Goal: Information Seeking & Learning: Learn about a topic

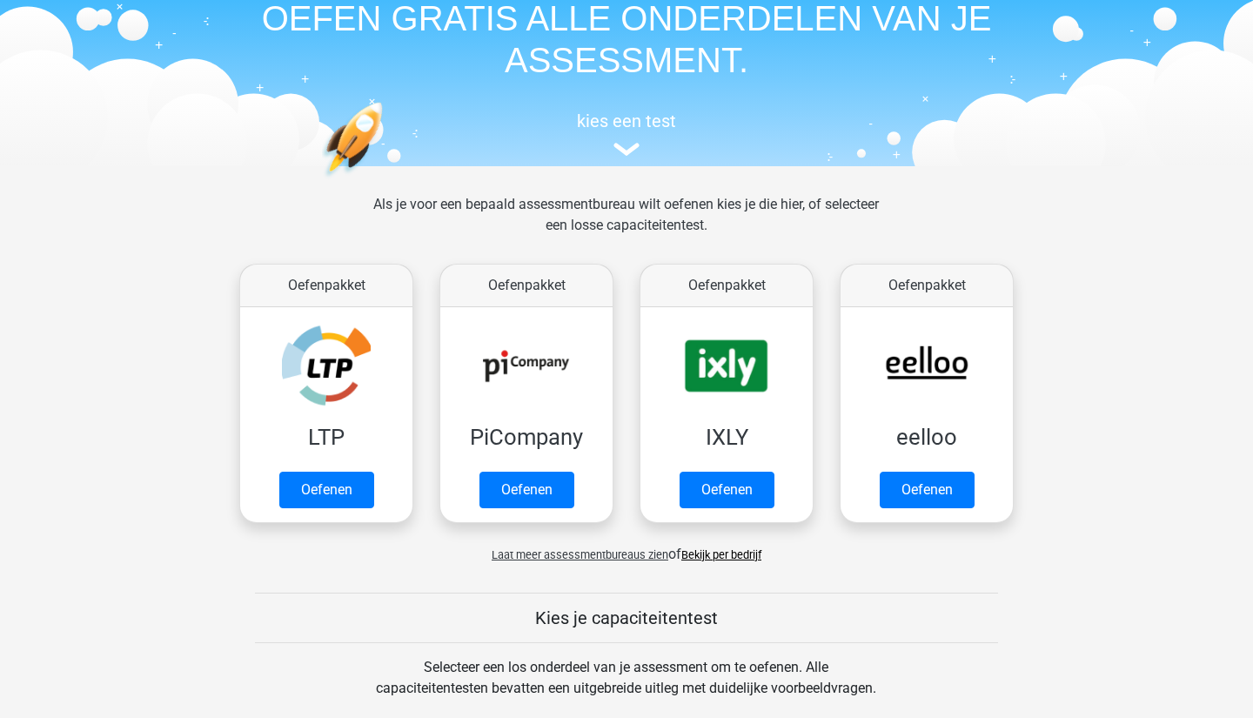
scroll to position [132, 0]
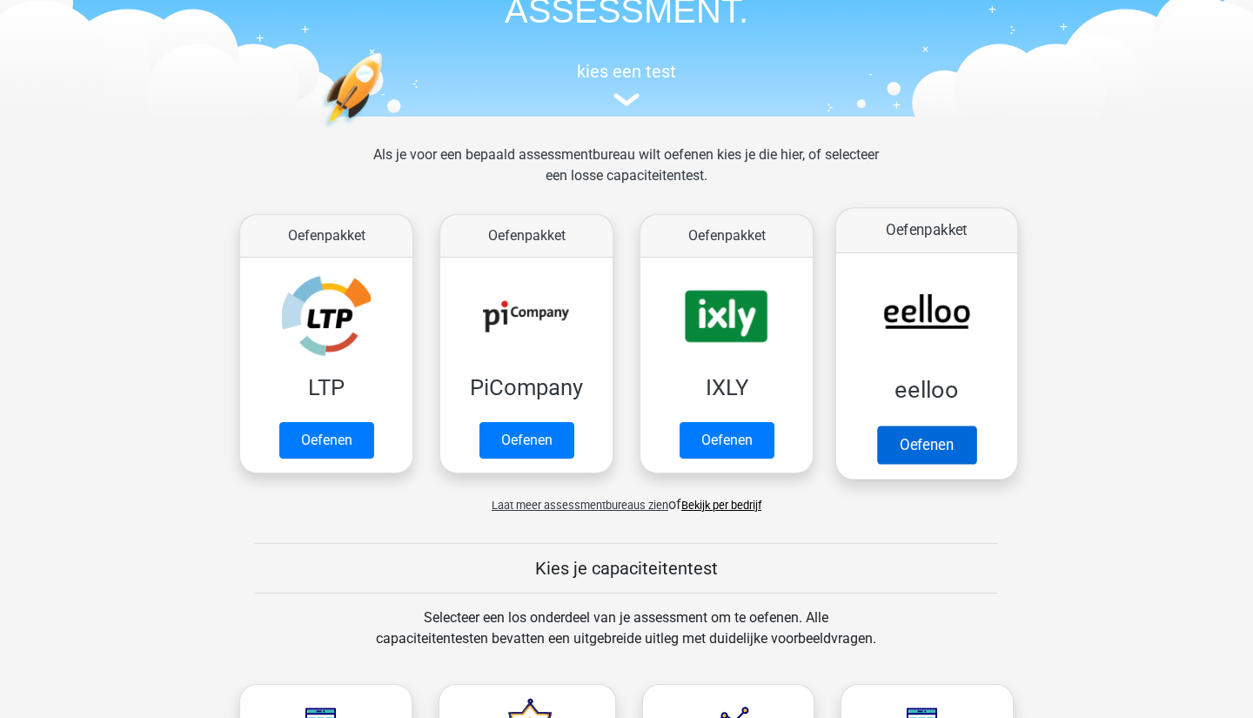
click at [925, 426] on link "Oefenen" at bounding box center [926, 445] width 99 height 38
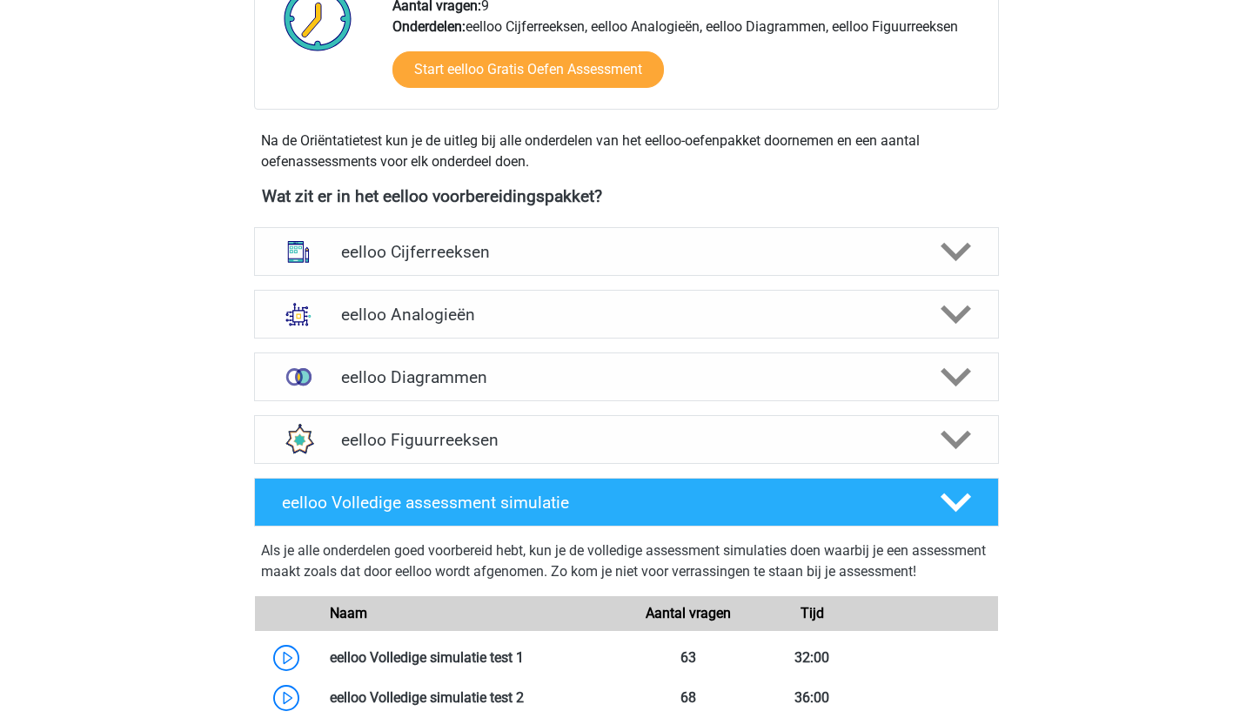
scroll to position [493, 0]
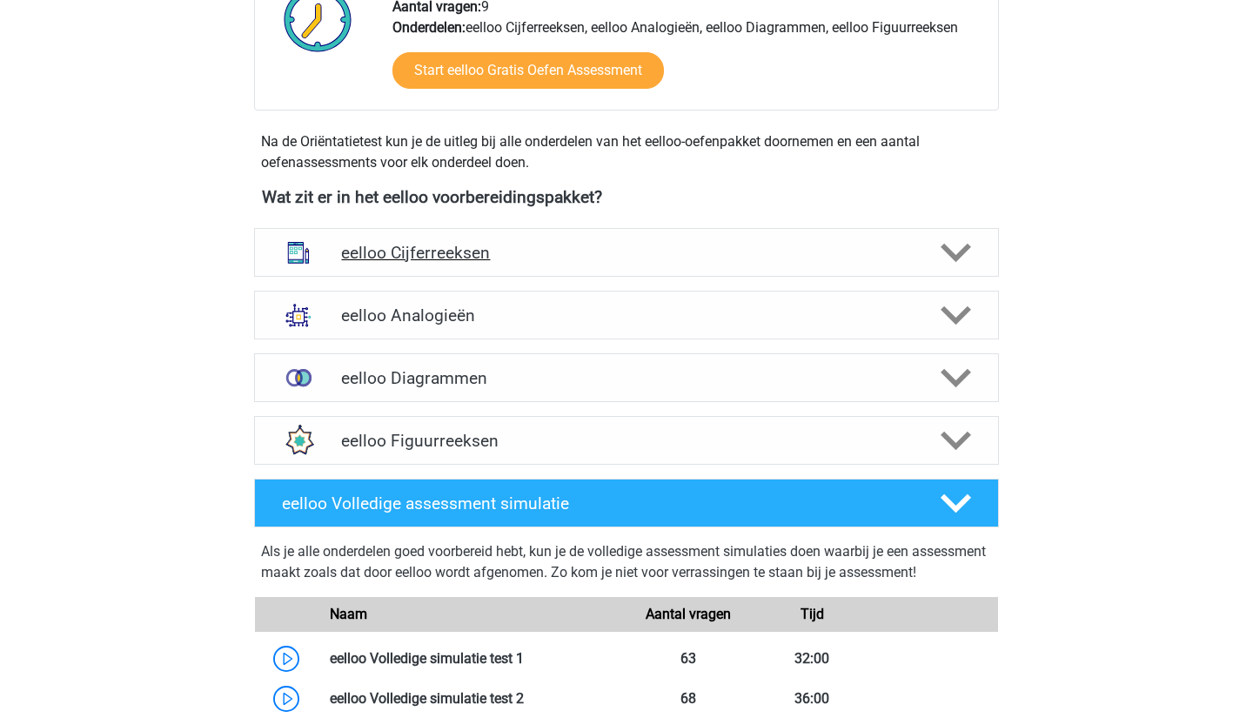
click at [939, 258] on div at bounding box center [954, 253] width 59 height 30
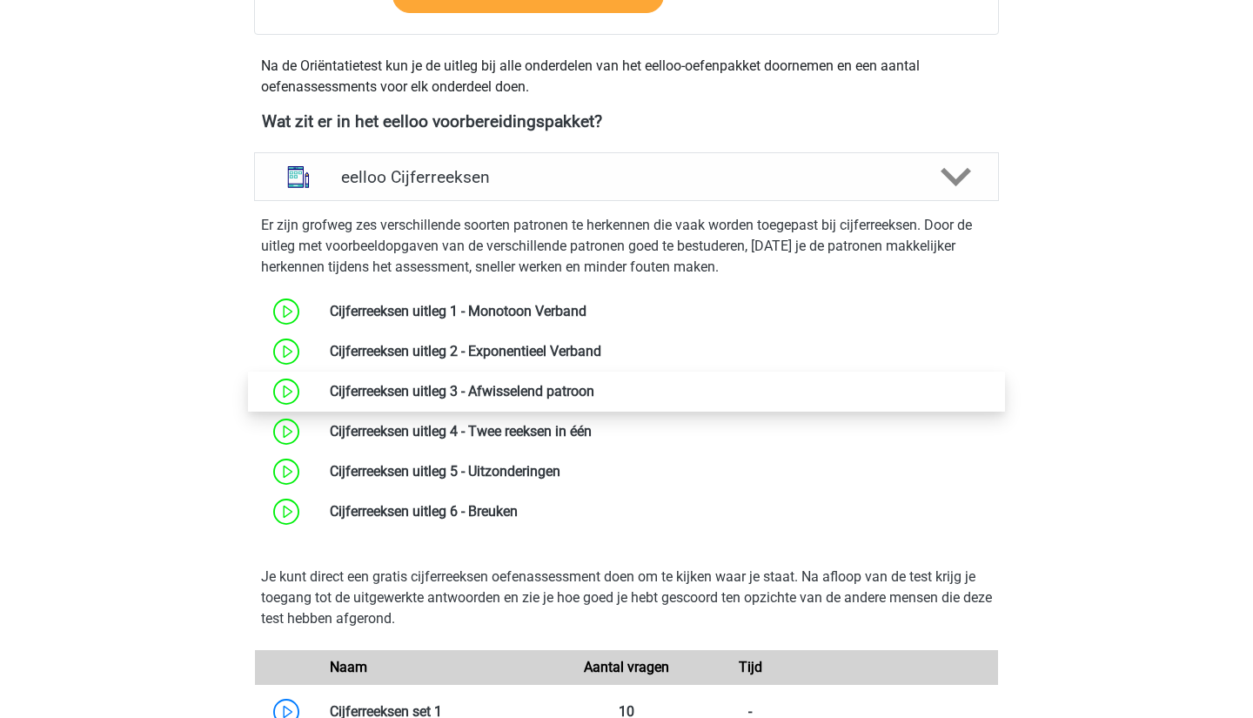
scroll to position [572, 0]
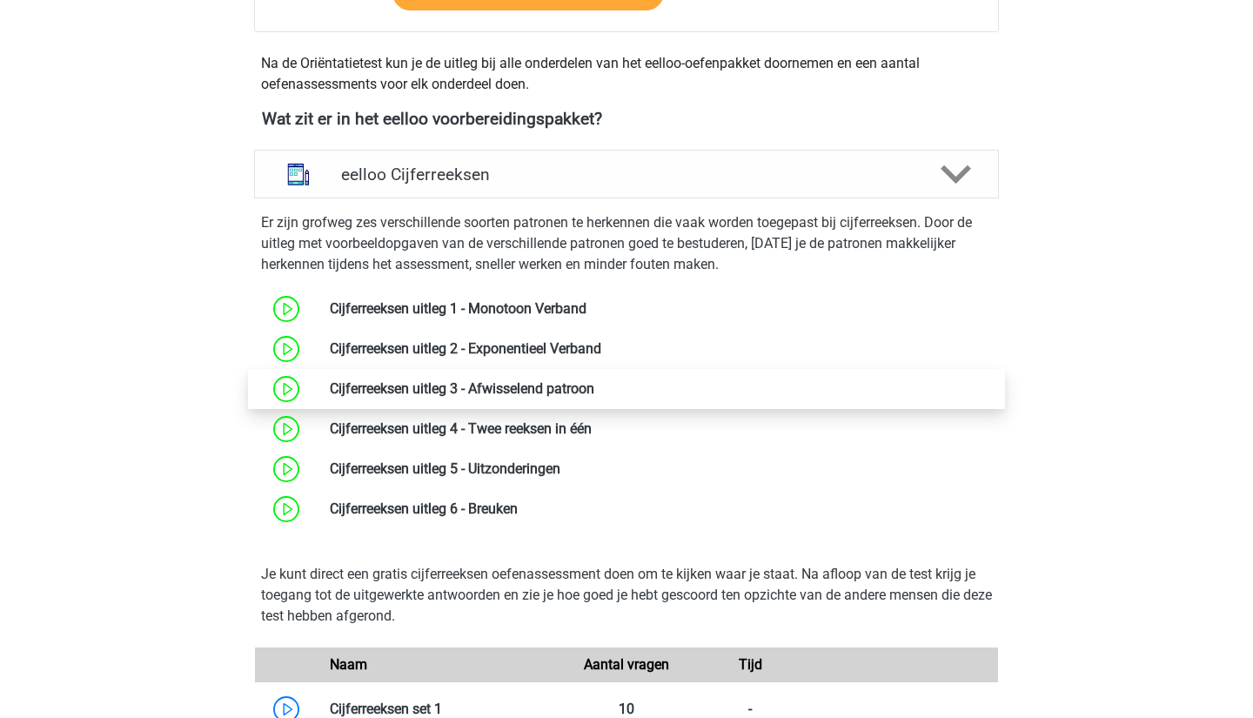
click at [594, 397] on link at bounding box center [594, 388] width 0 height 17
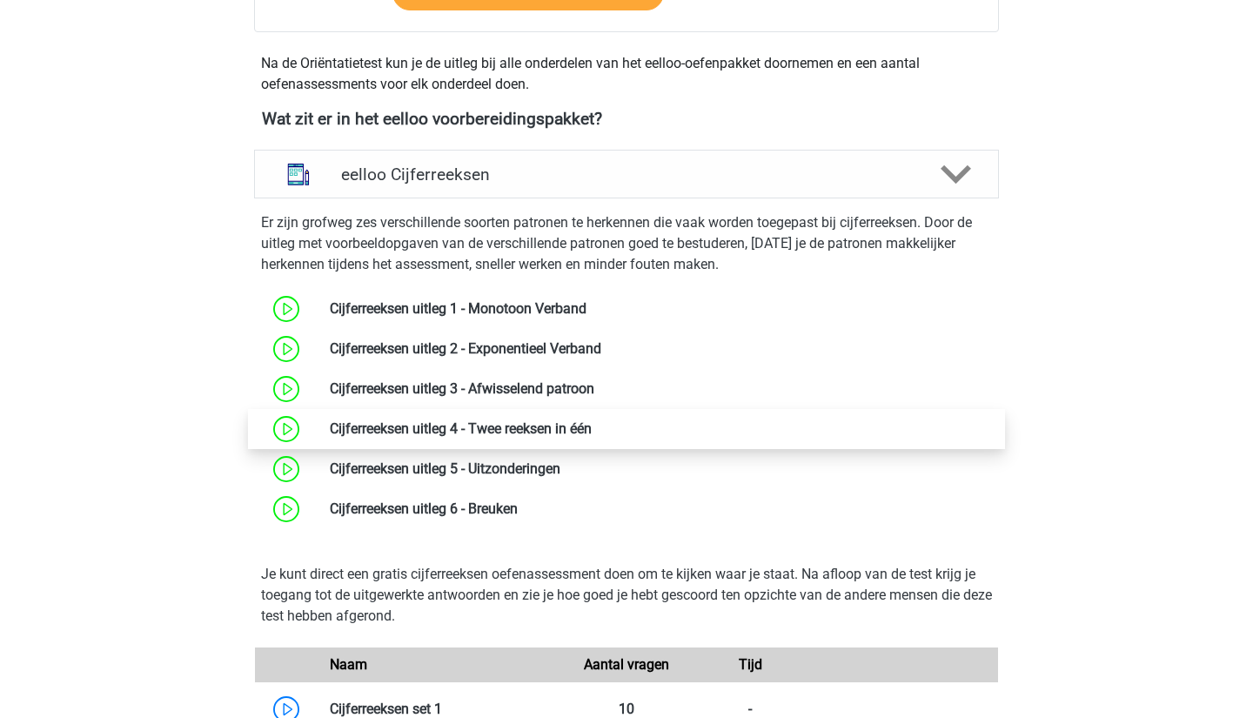
click at [592, 431] on link at bounding box center [592, 428] width 0 height 17
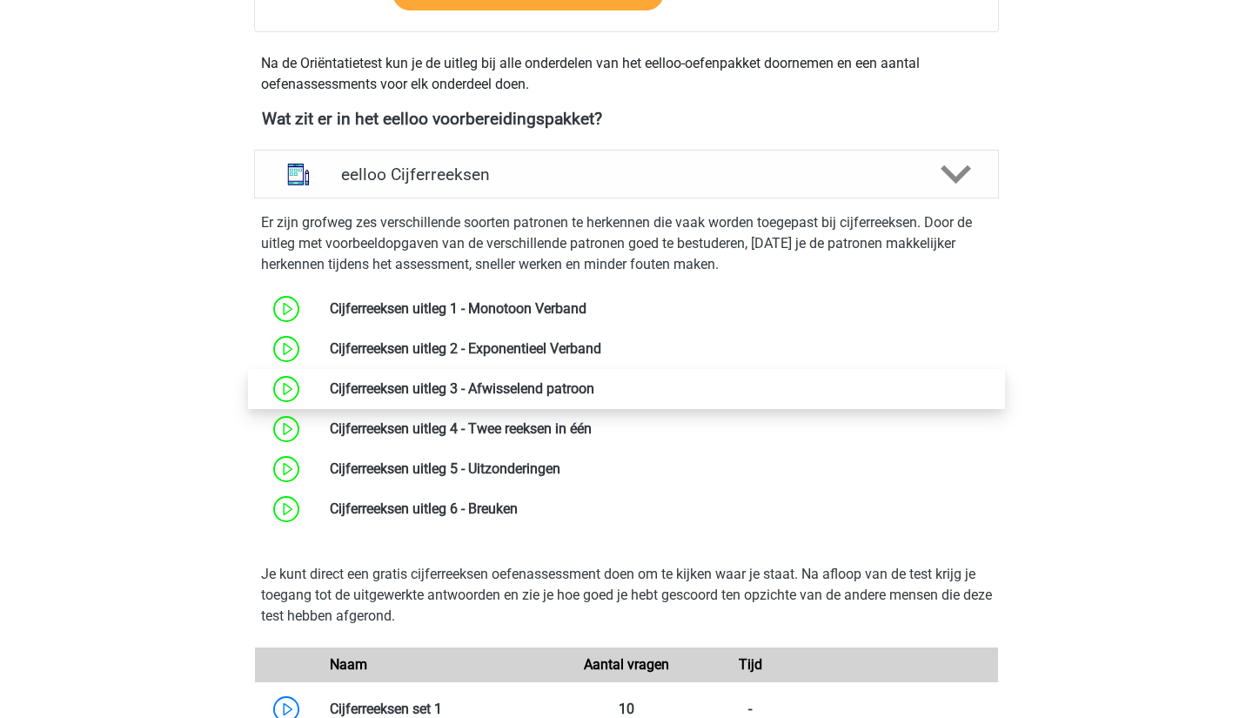
click at [594, 394] on link at bounding box center [594, 388] width 0 height 17
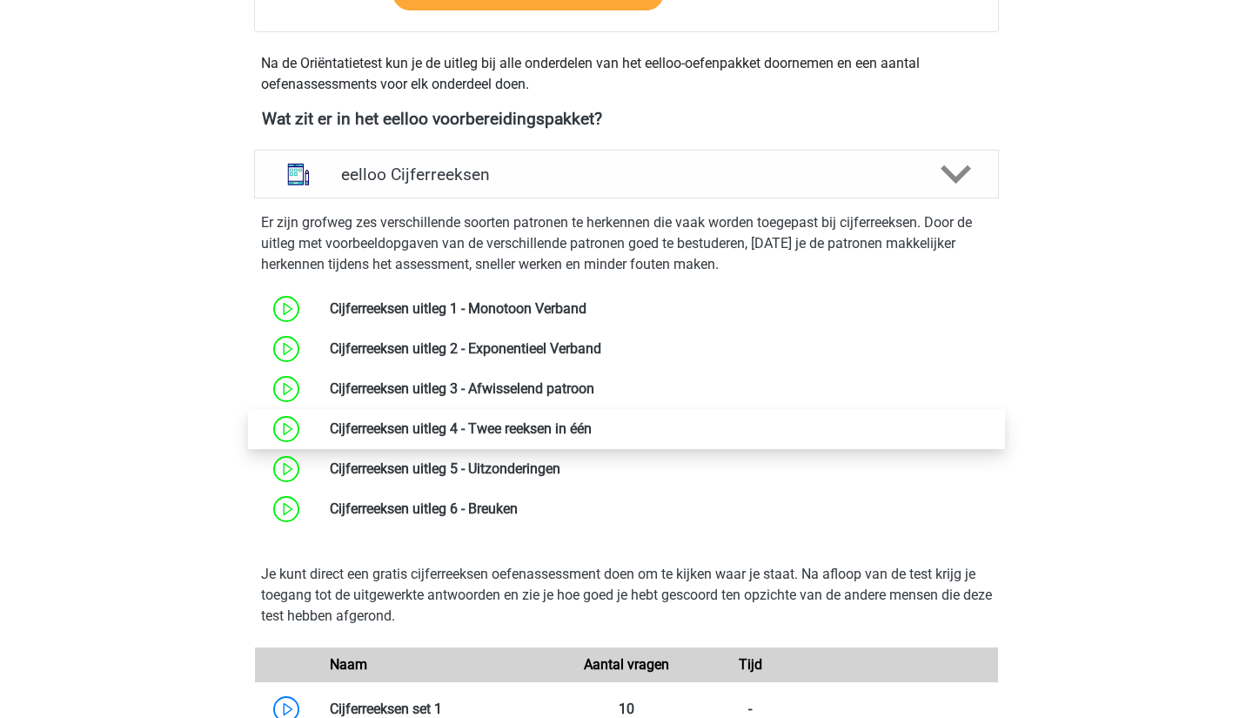
click at [592, 424] on link at bounding box center [592, 428] width 0 height 17
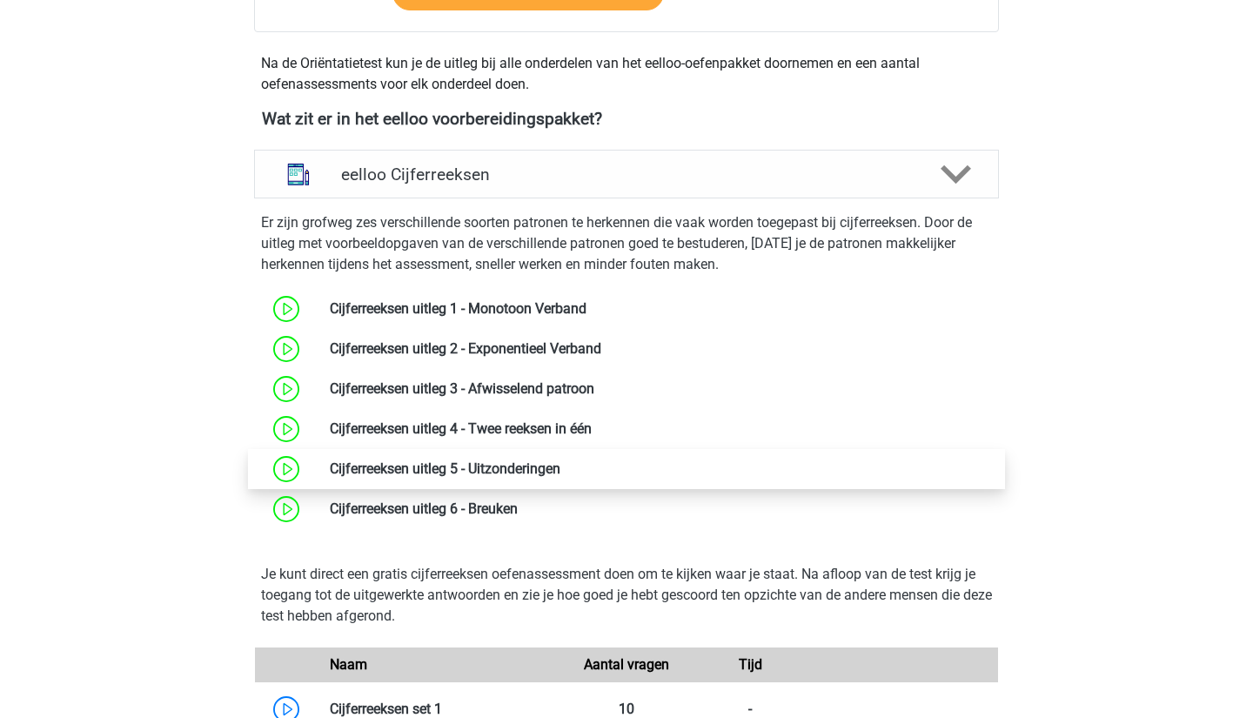
click at [560, 473] on link at bounding box center [560, 468] width 0 height 17
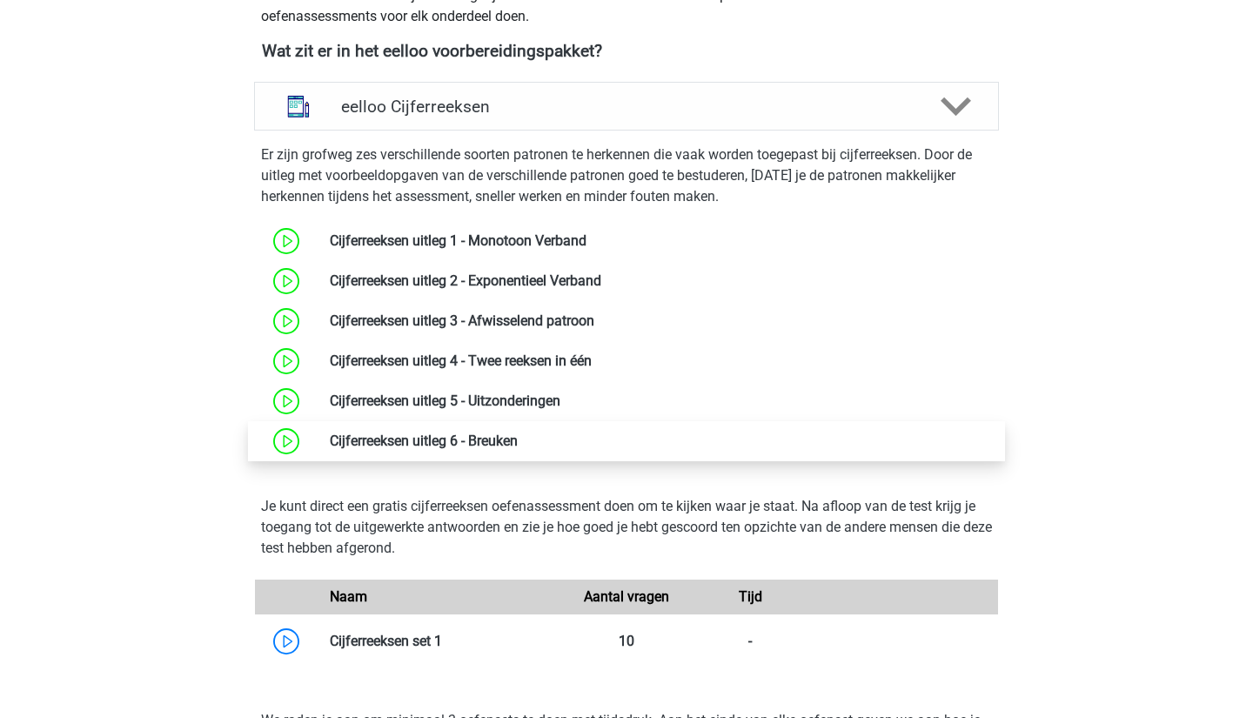
scroll to position [657, 0]
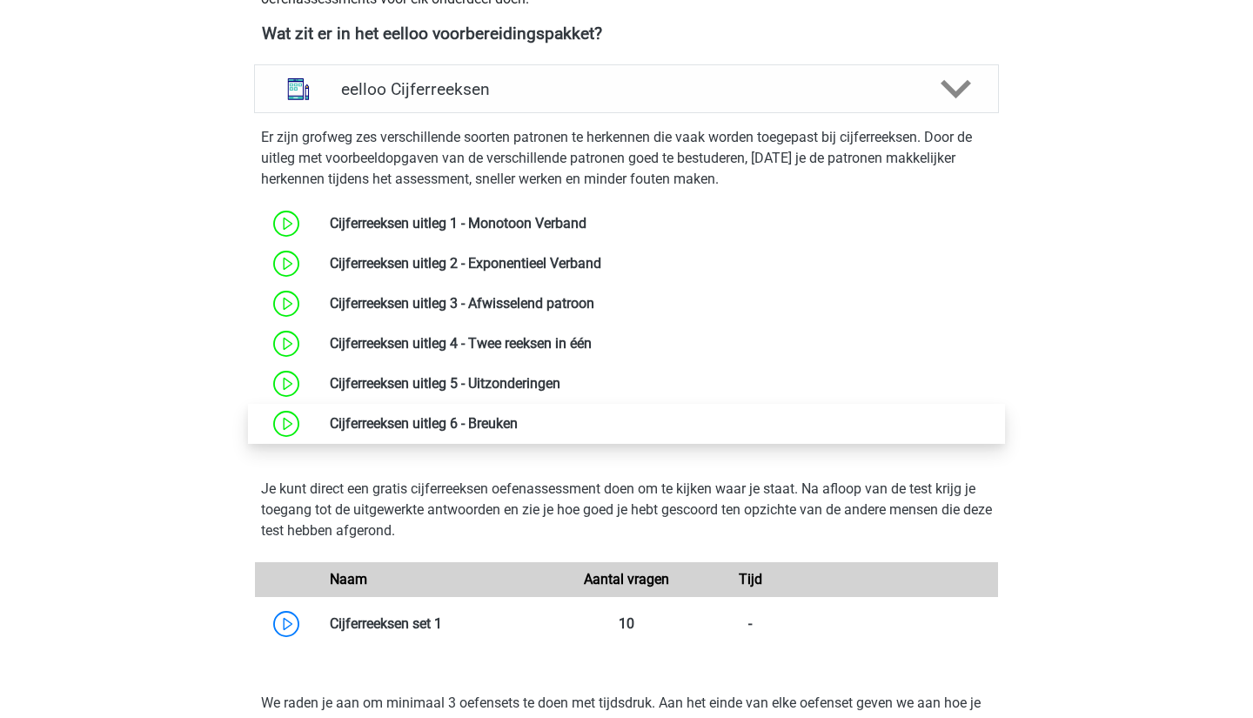
click at [518, 432] on link at bounding box center [518, 423] width 0 height 17
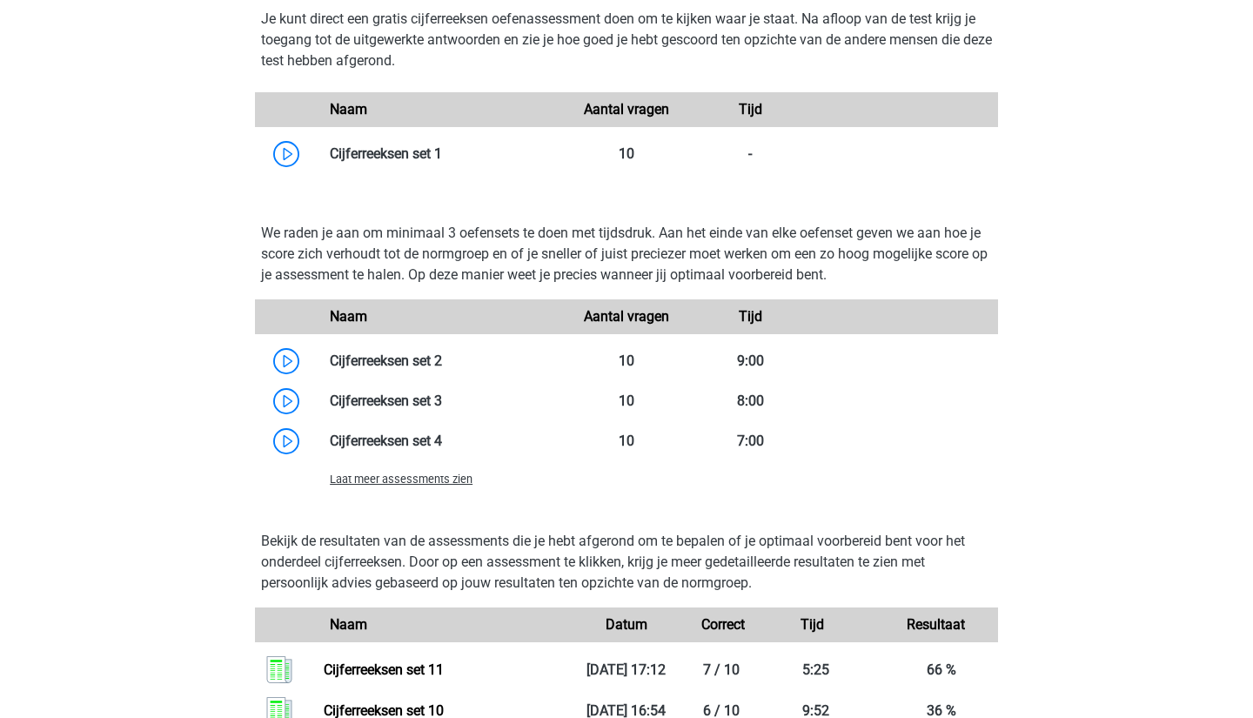
scroll to position [1141, 0]
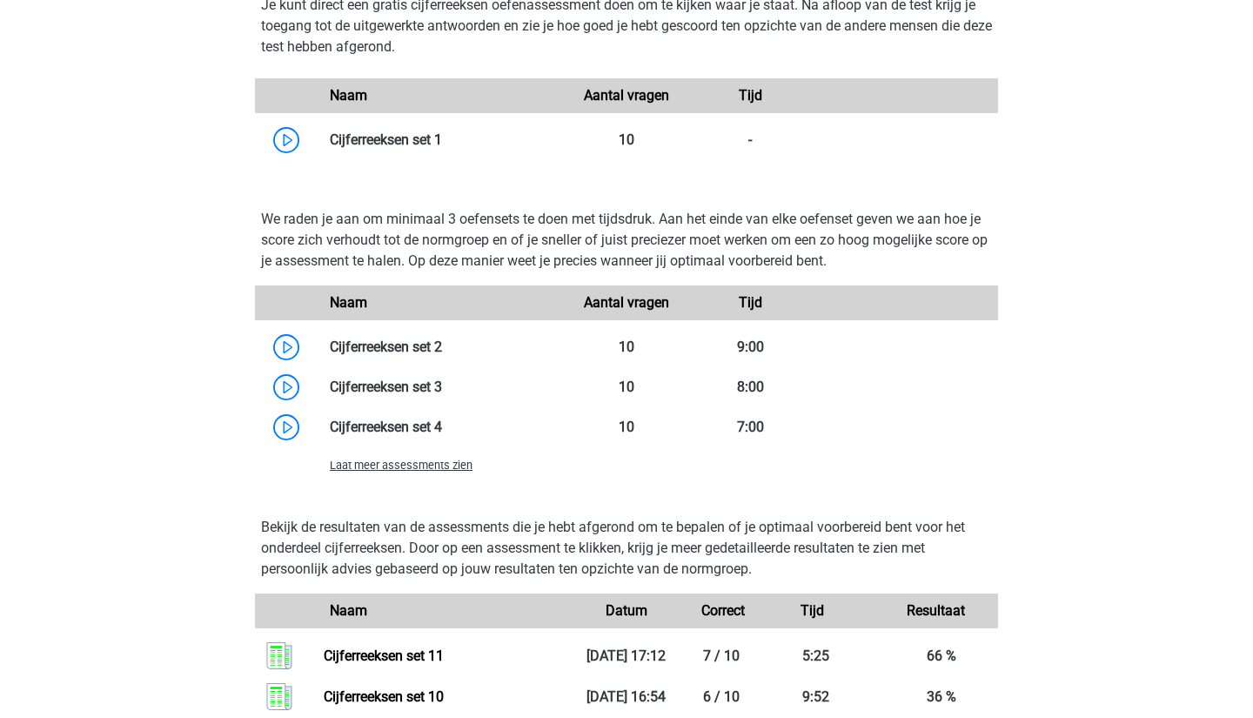
click at [385, 470] on span "Laat meer assessments zien" at bounding box center [401, 465] width 143 height 13
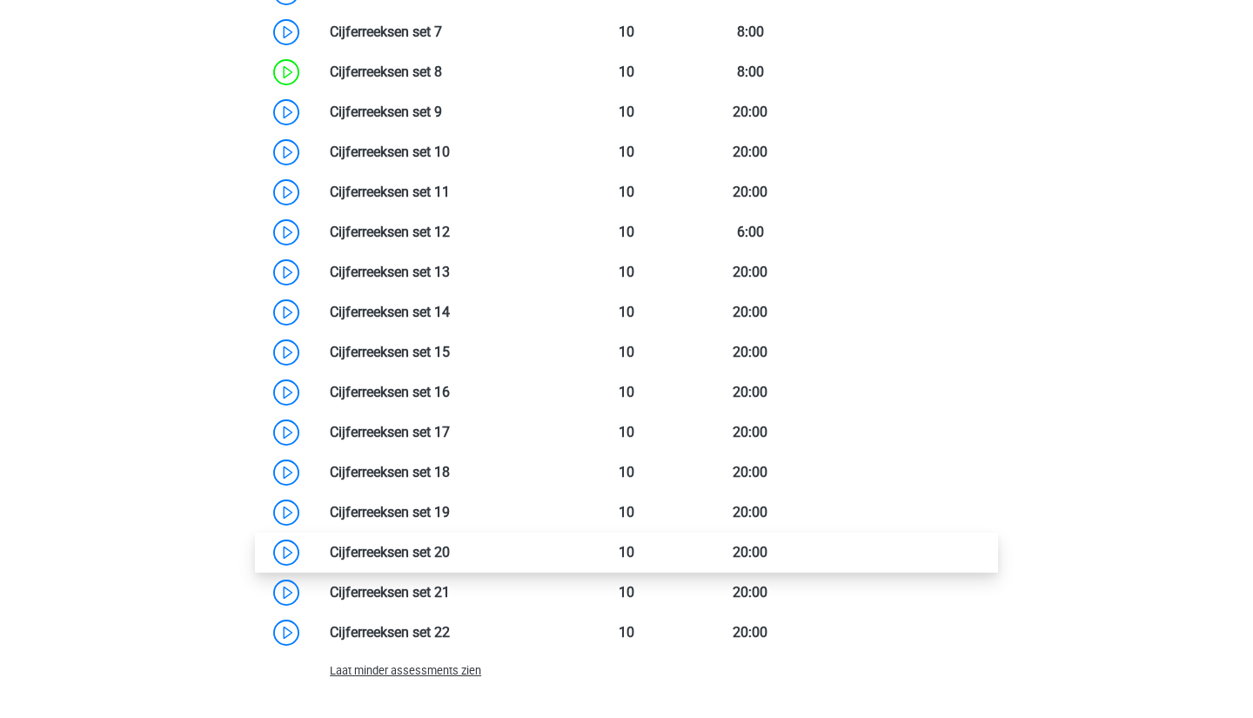
scroll to position [1624, 0]
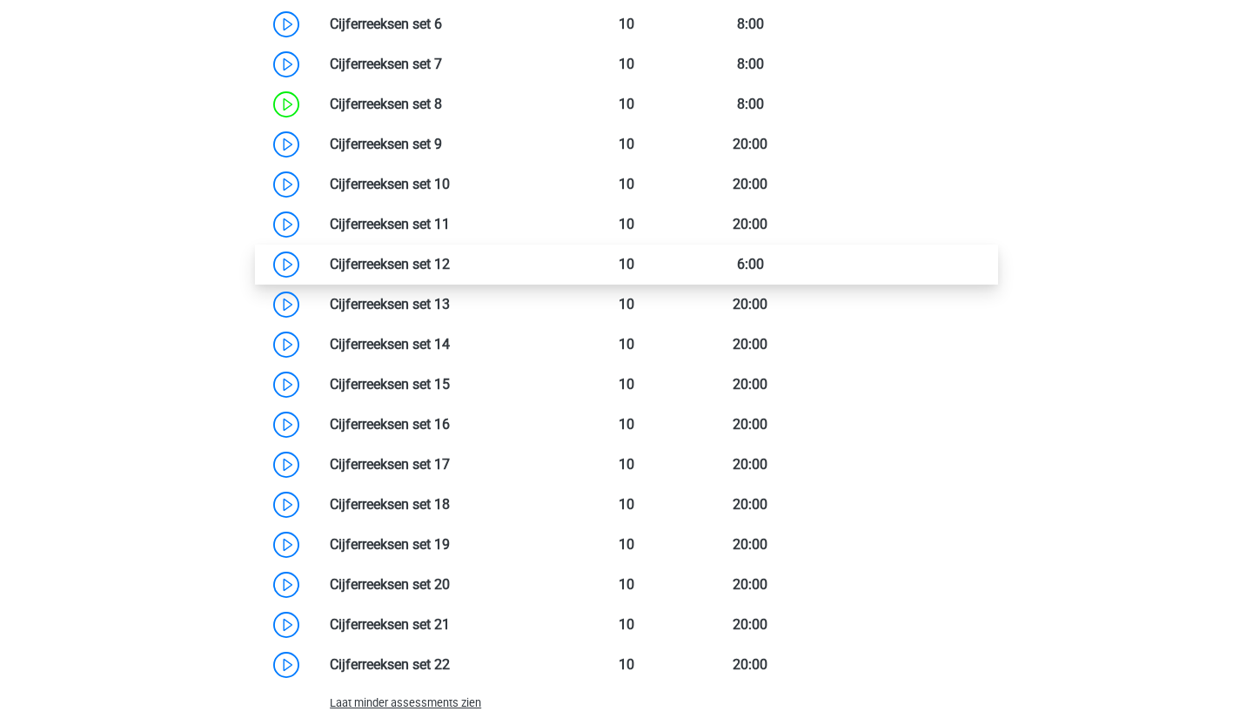
click at [450, 264] on link at bounding box center [450, 264] width 0 height 17
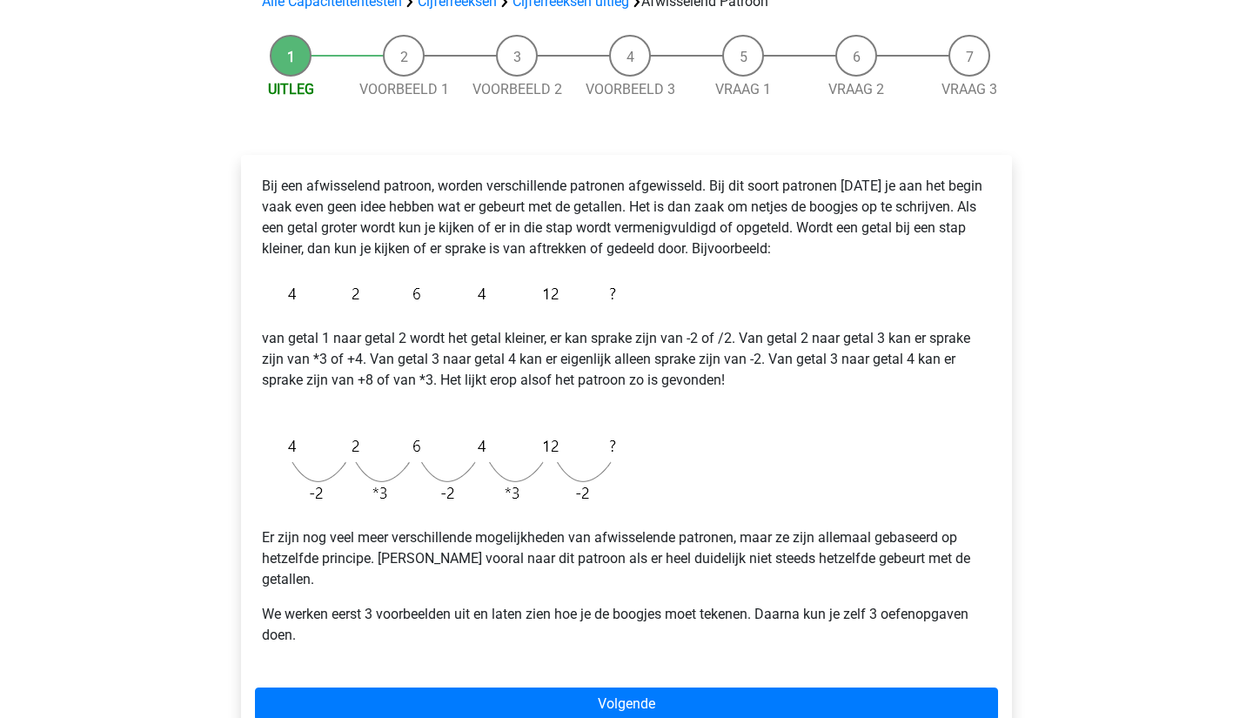
scroll to position [148, 0]
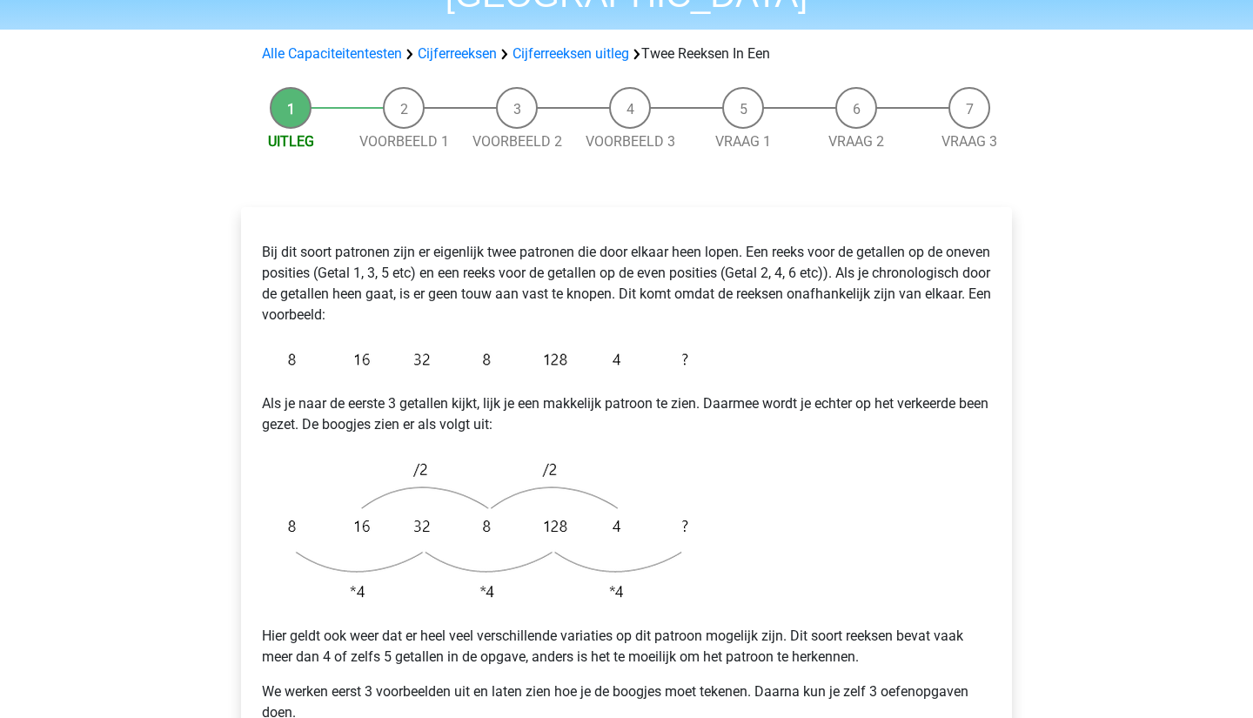
scroll to position [134, 0]
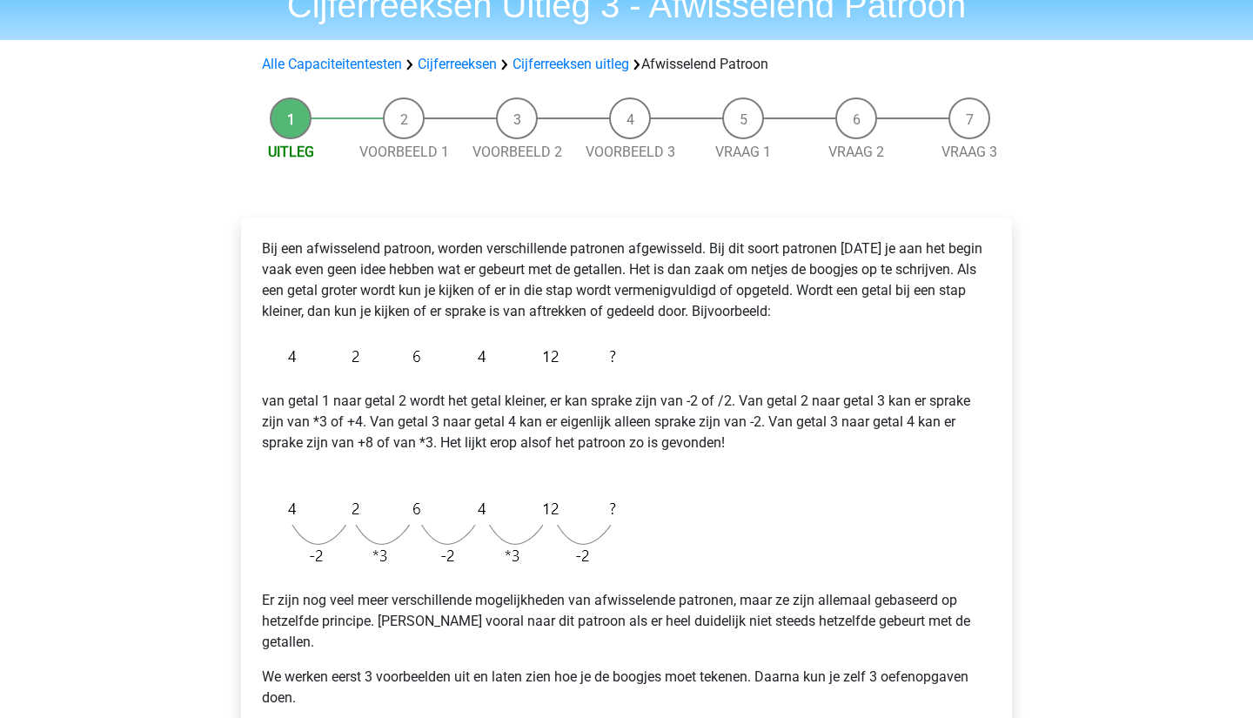
scroll to position [82, 0]
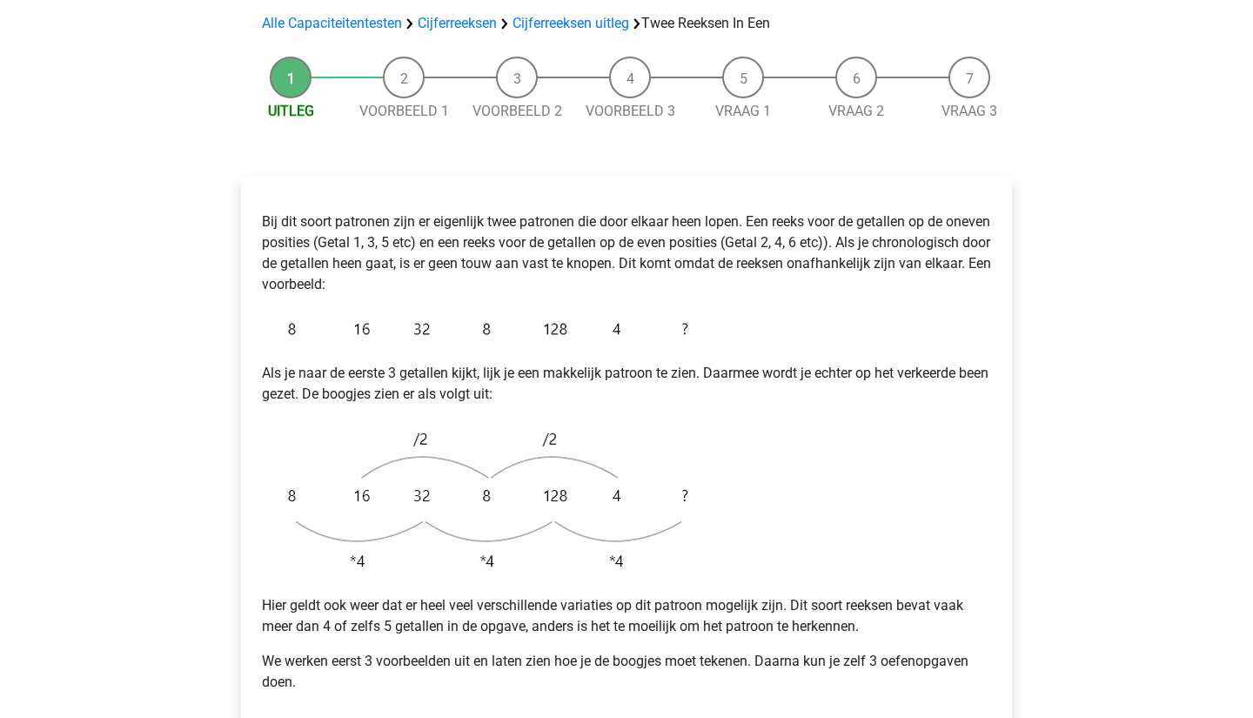
scroll to position [166, 0]
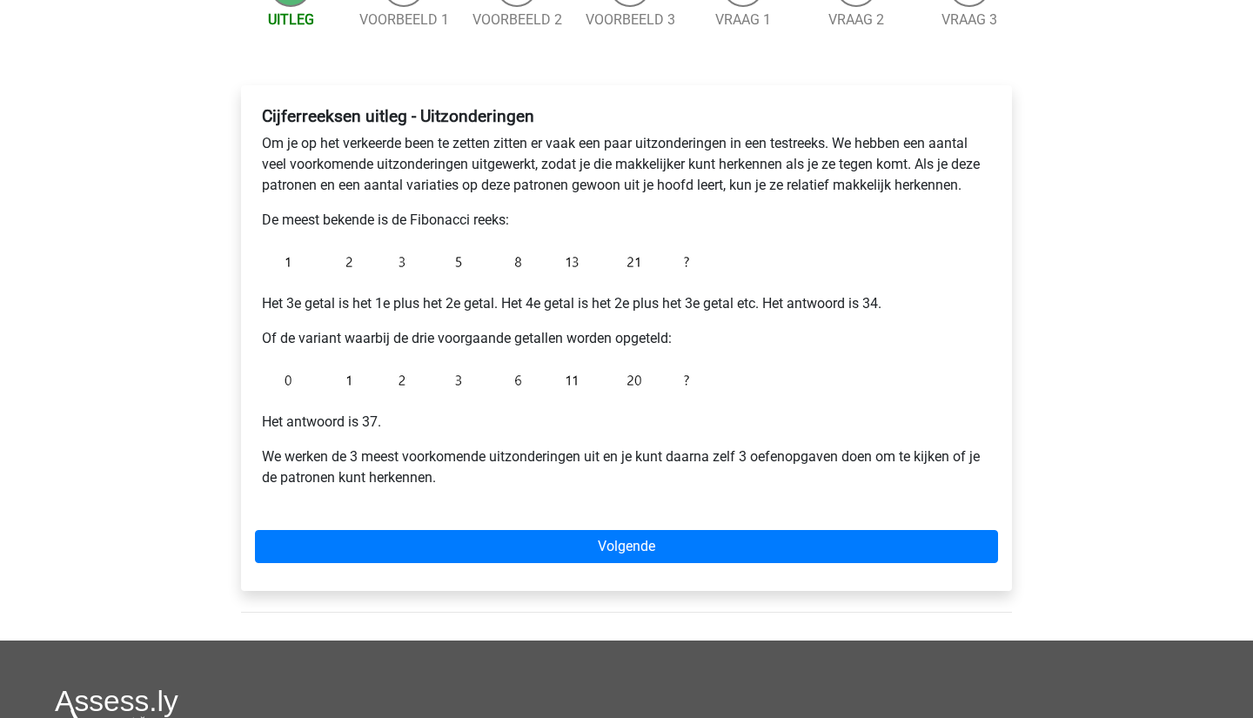
scroll to position [215, 0]
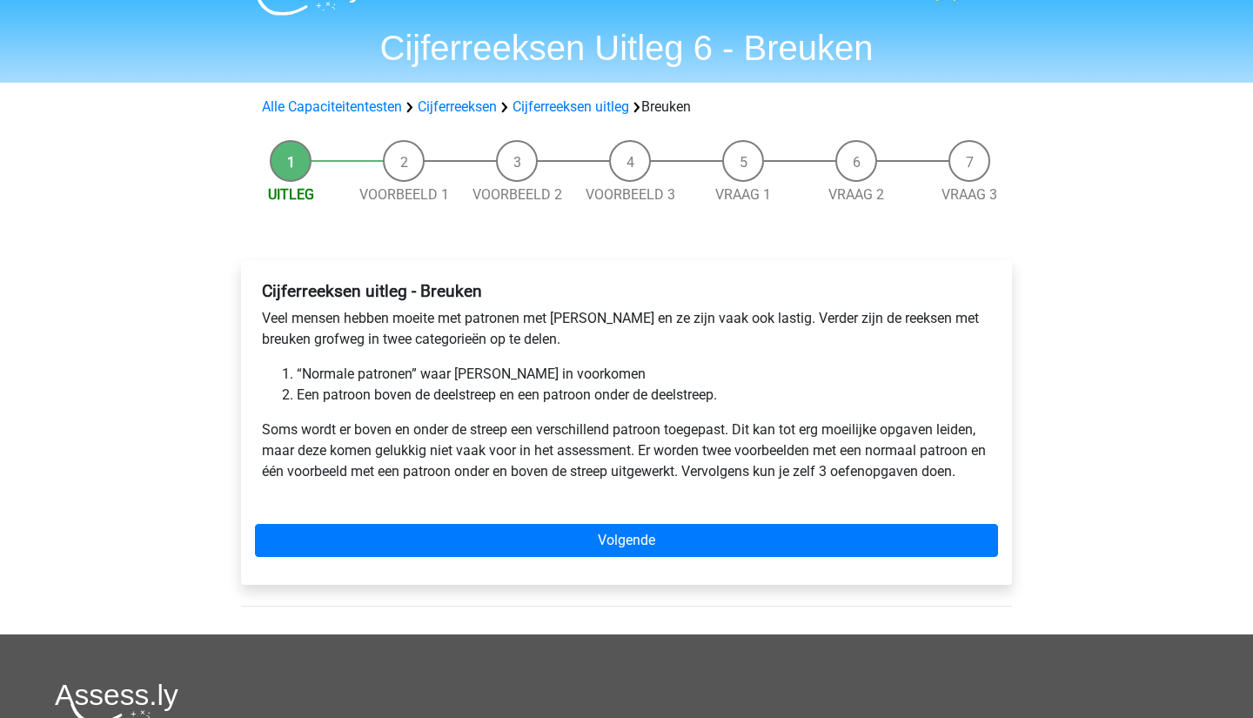
scroll to position [40, 0]
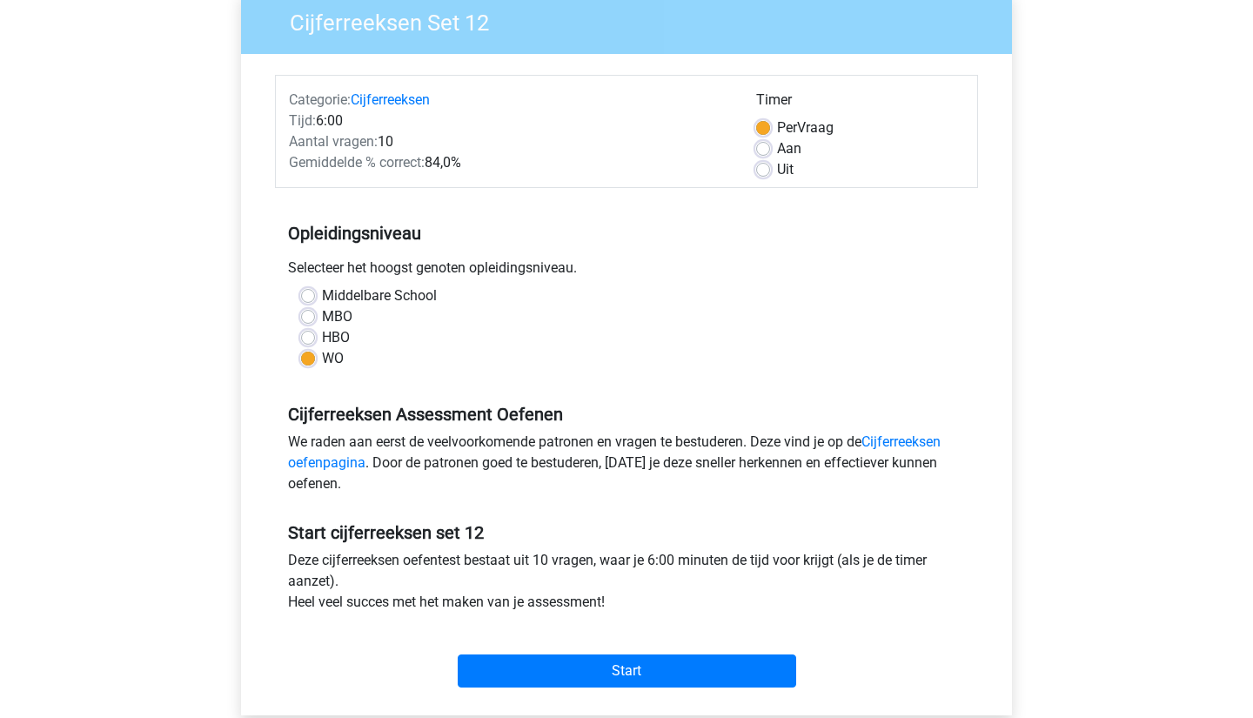
scroll to position [262, 0]
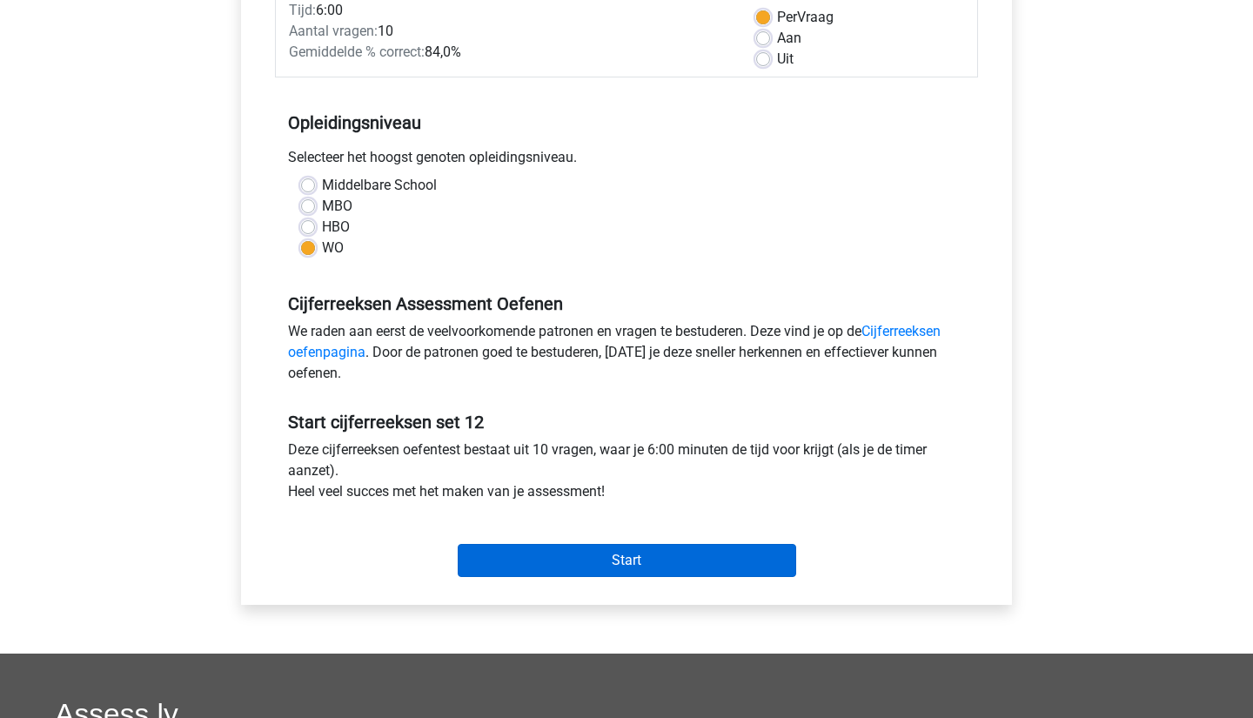
click at [647, 560] on input "Start" at bounding box center [627, 560] width 338 height 33
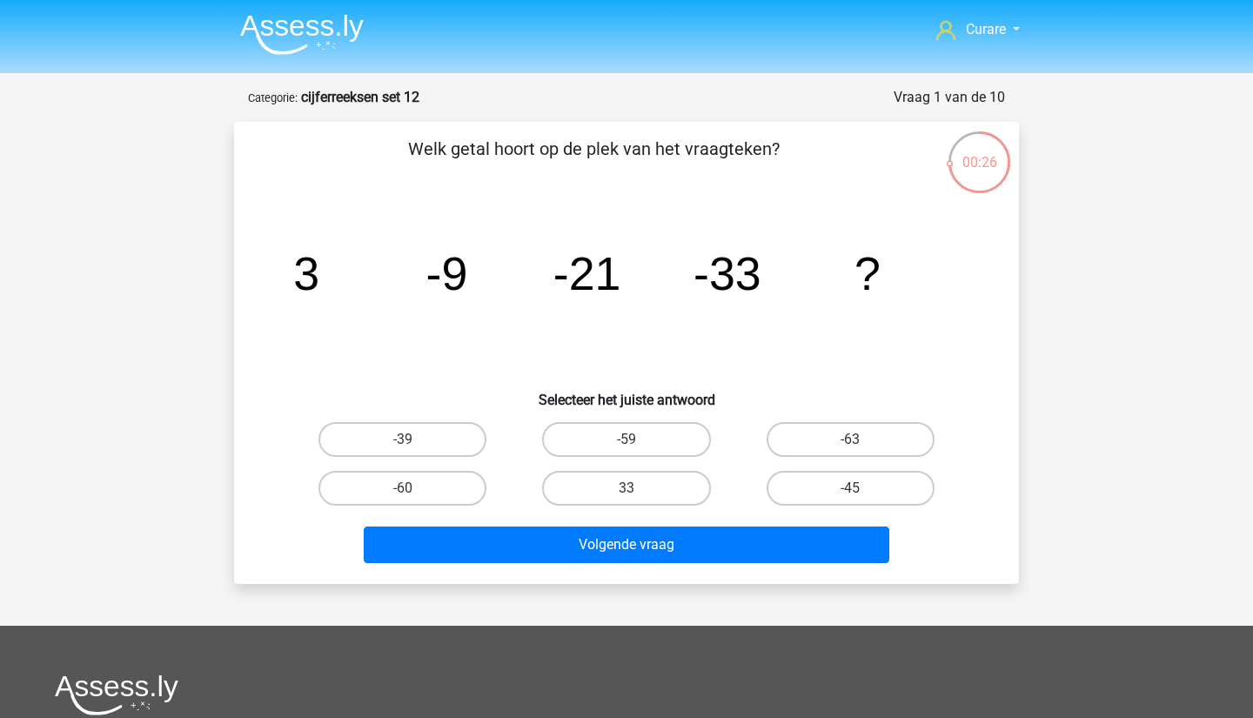
click at [858, 491] on input "-45" at bounding box center [855, 493] width 11 height 11
radio input "true"
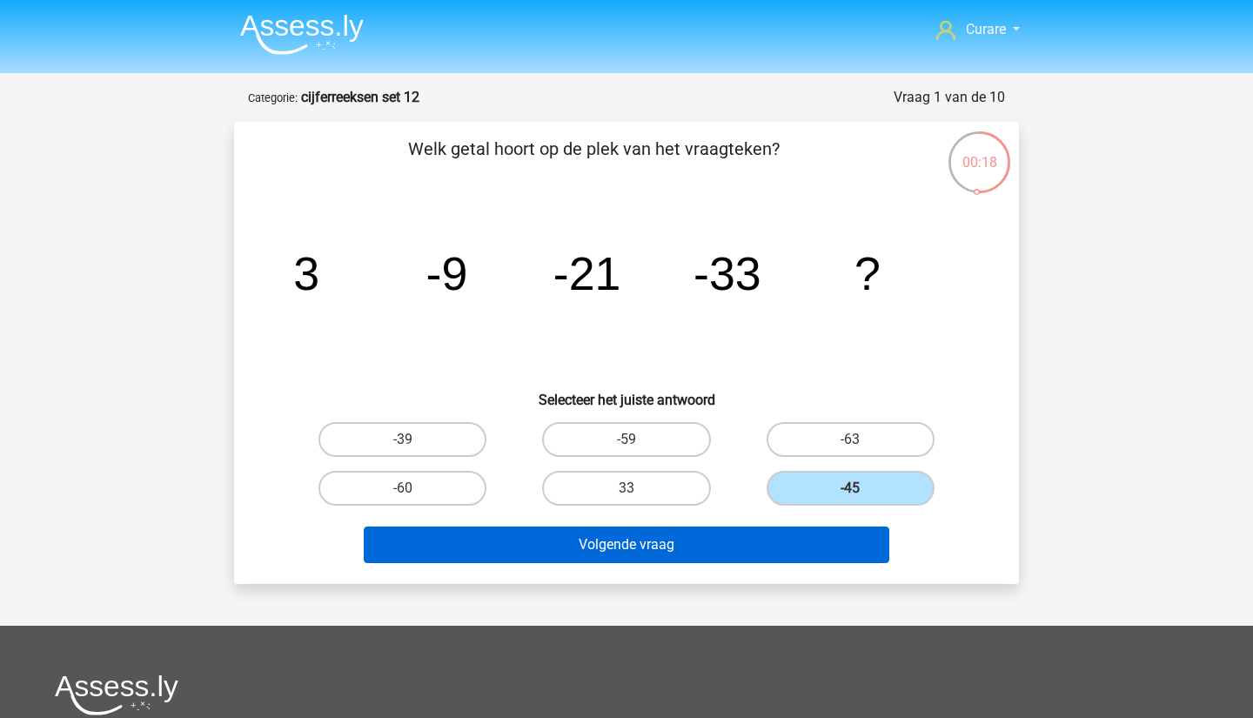
click at [645, 548] on button "Volgende vraag" at bounding box center [627, 544] width 526 height 37
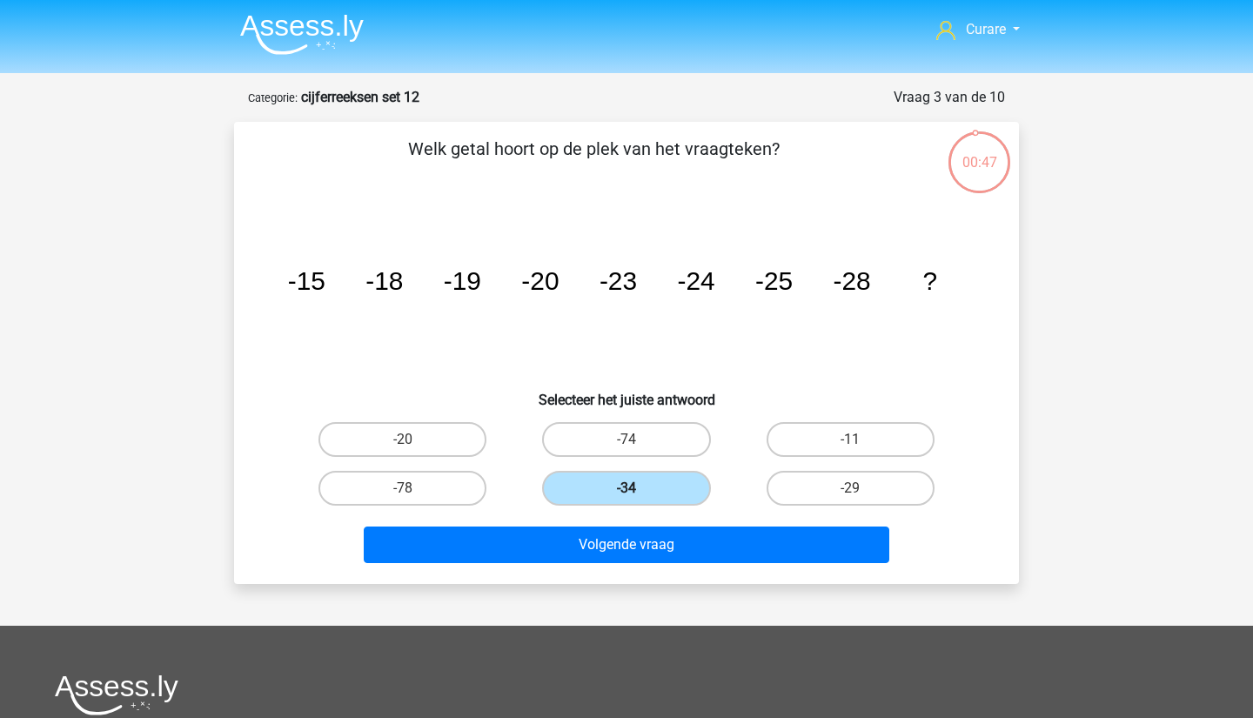
click at [662, 487] on label "-34" at bounding box center [626, 488] width 168 height 35
click at [638, 488] on input "-34" at bounding box center [632, 493] width 11 height 11
click at [741, 345] on icon "image/svg+xml -15 -18 -19 -20 -23 -24 -25 -28 ?" at bounding box center [626, 290] width 701 height 176
click at [848, 481] on label "-29" at bounding box center [851, 488] width 168 height 35
click at [850, 488] on input "-29" at bounding box center [855, 493] width 11 height 11
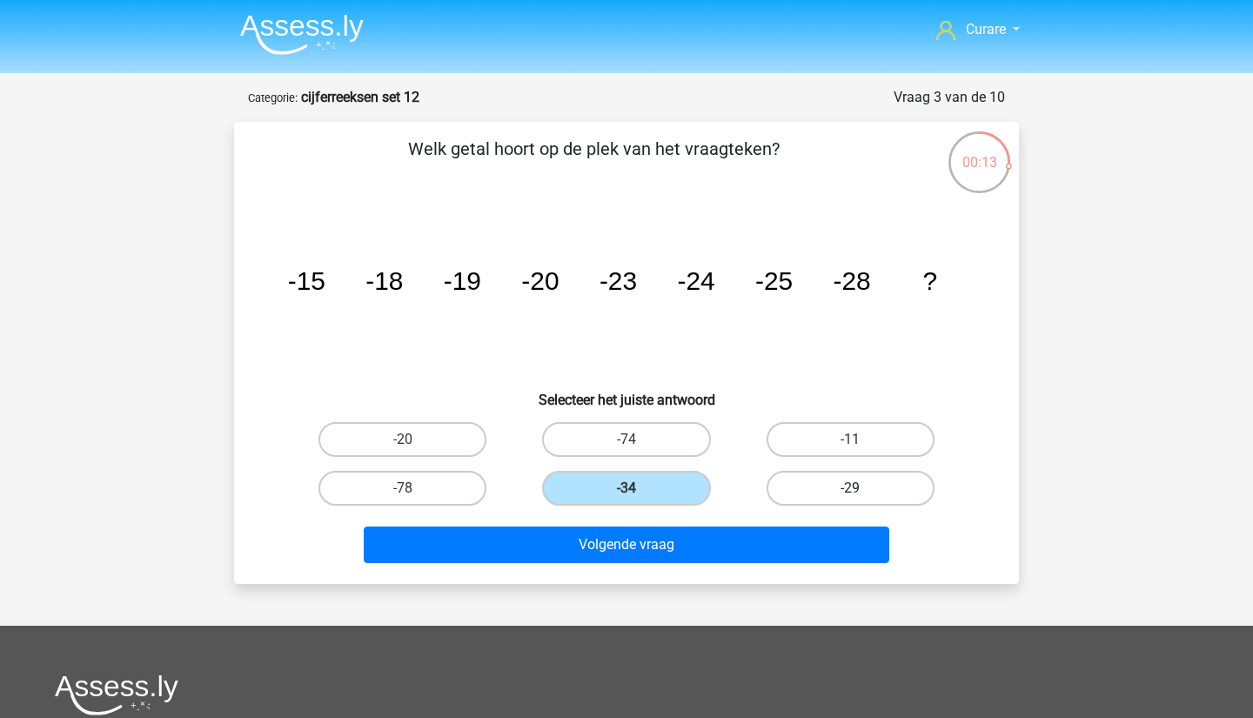
radio input "true"
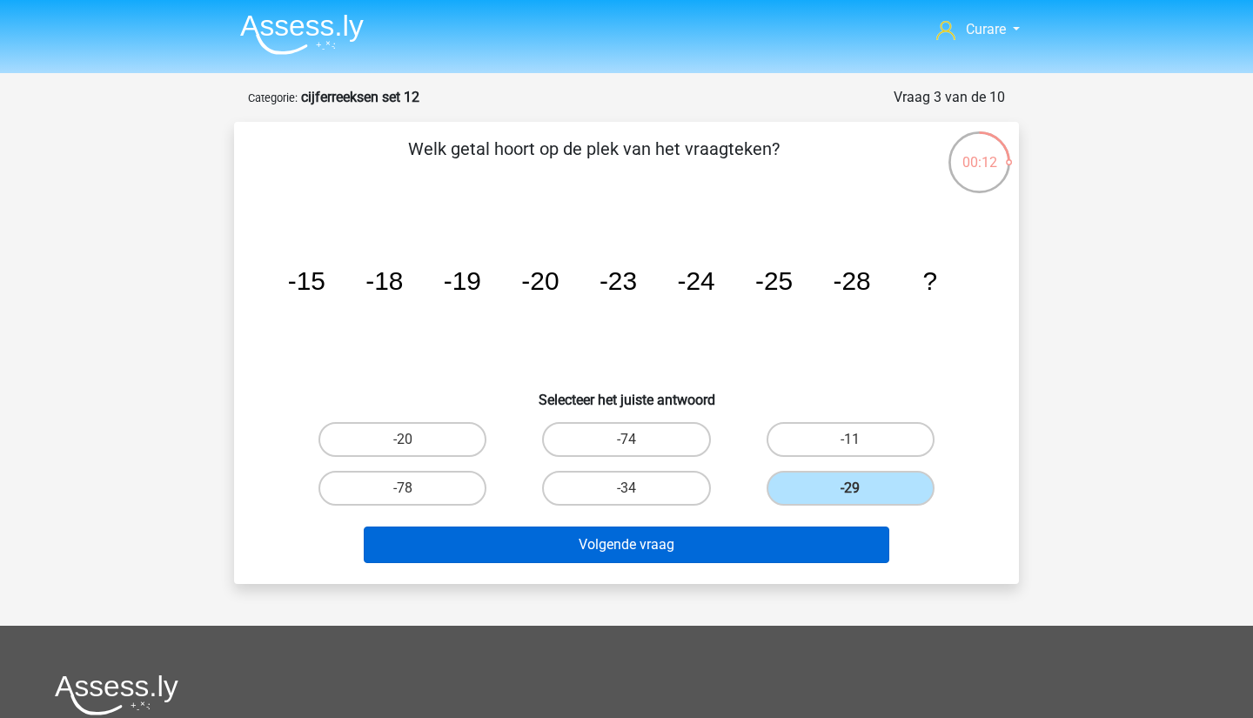
click at [703, 534] on button "Volgende vraag" at bounding box center [627, 544] width 526 height 37
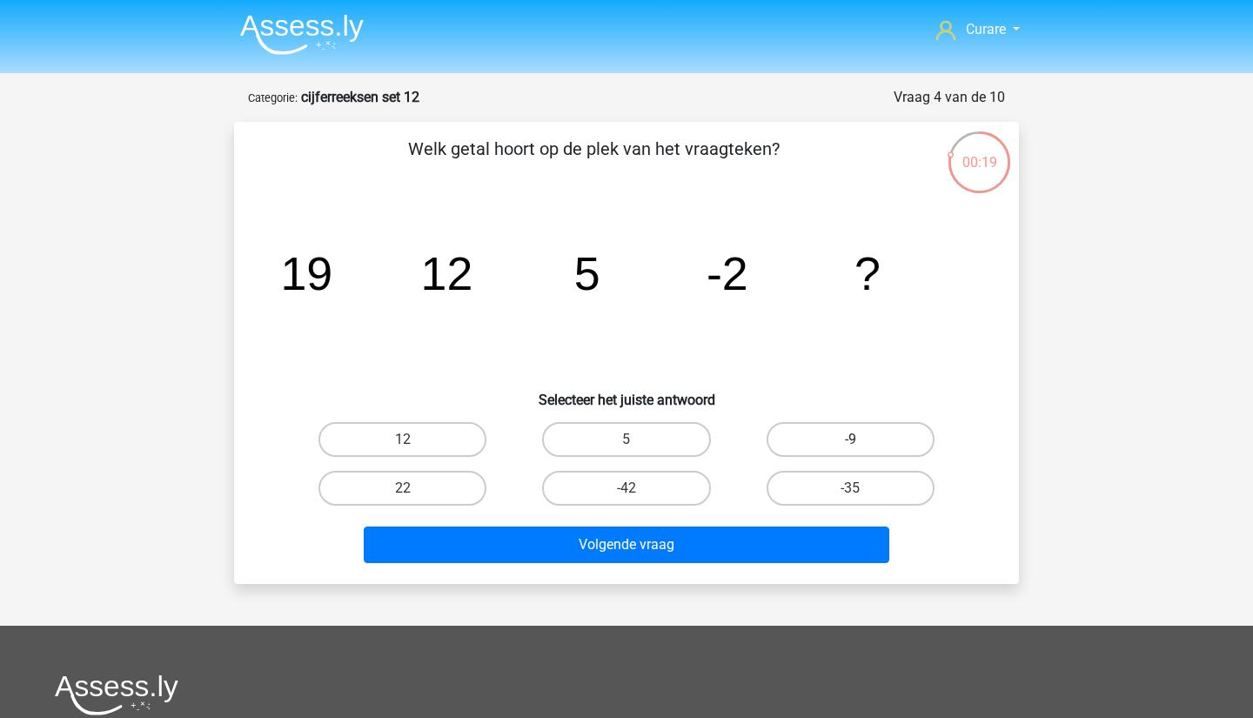
click at [874, 438] on label "-9" at bounding box center [851, 439] width 168 height 35
click at [861, 439] on input "-9" at bounding box center [855, 444] width 11 height 11
radio input "true"
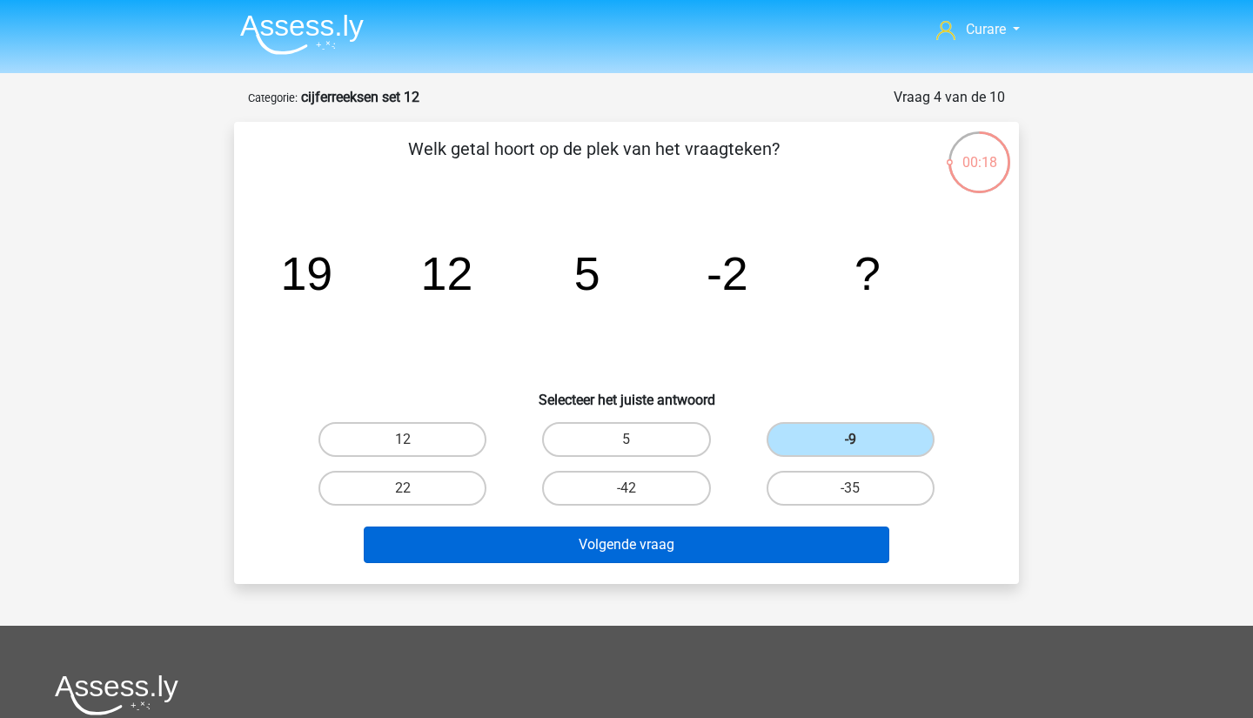
click at [716, 539] on button "Volgende vraag" at bounding box center [627, 544] width 526 height 37
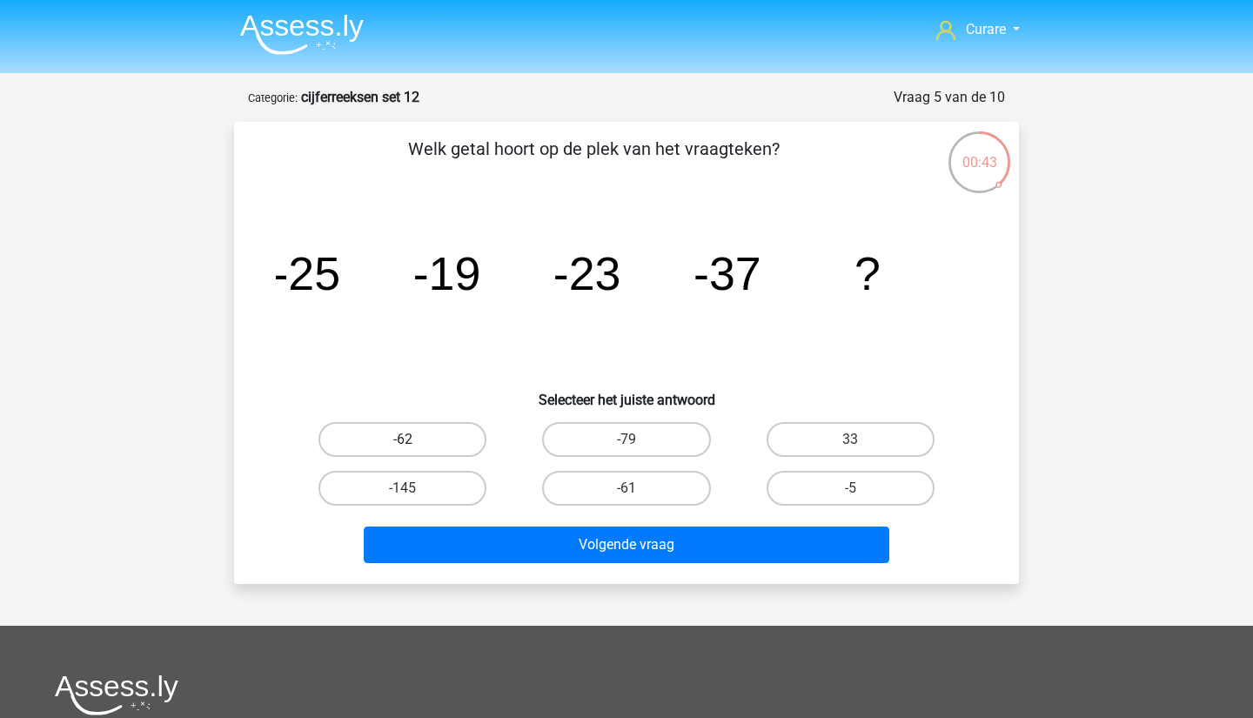
click at [431, 446] on label "-62" at bounding box center [402, 439] width 168 height 35
click at [414, 446] on input "-62" at bounding box center [408, 444] width 11 height 11
radio input "true"
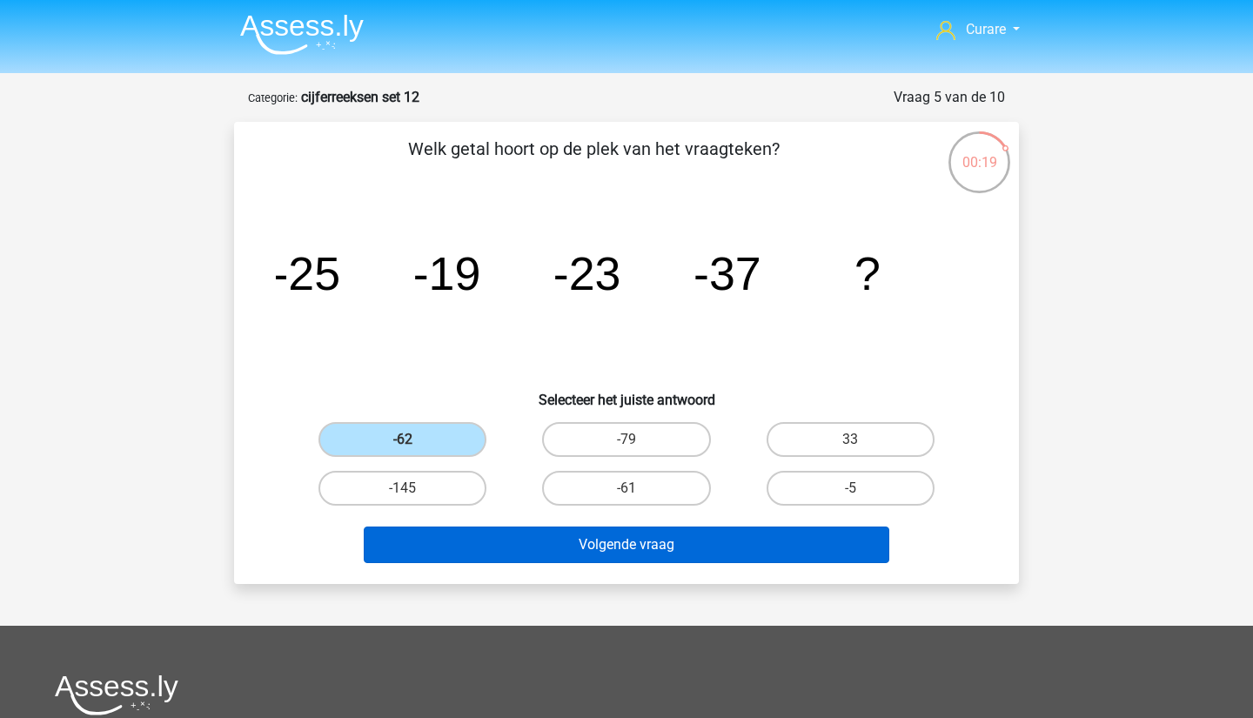
click at [624, 553] on button "Volgende vraag" at bounding box center [627, 544] width 526 height 37
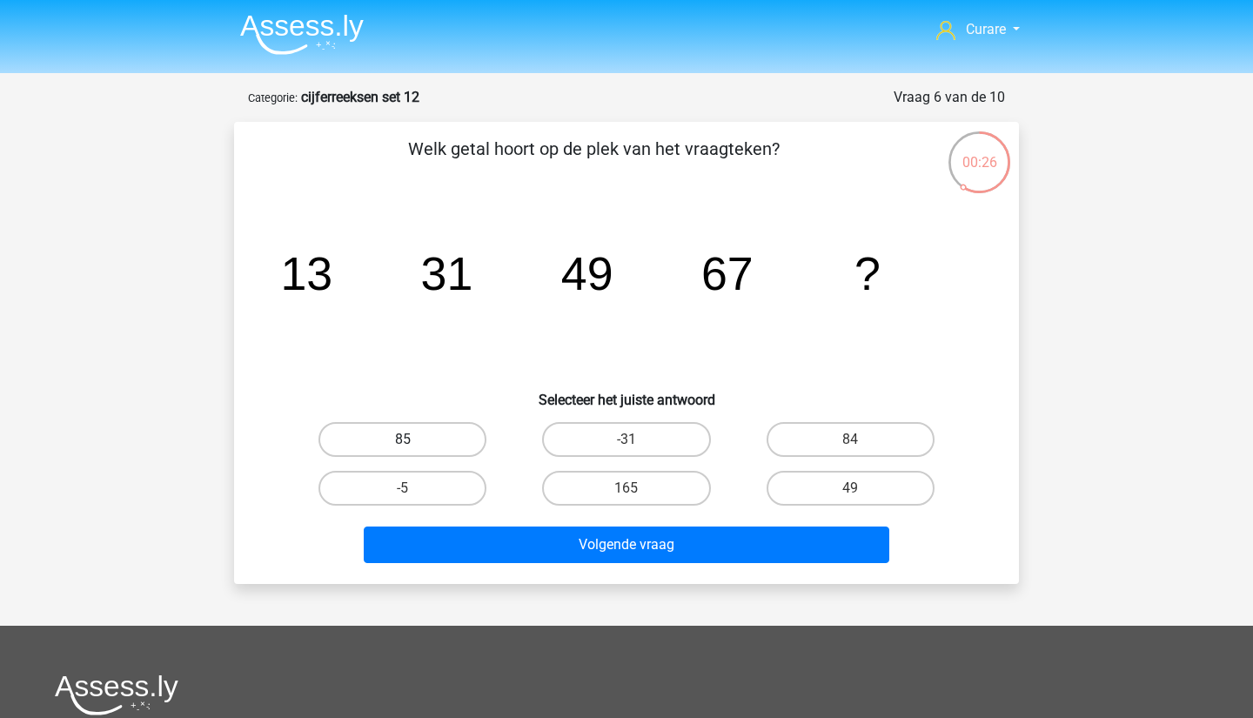
click at [407, 434] on label "85" at bounding box center [402, 439] width 168 height 35
click at [407, 439] on input "85" at bounding box center [408, 444] width 11 height 11
radio input "true"
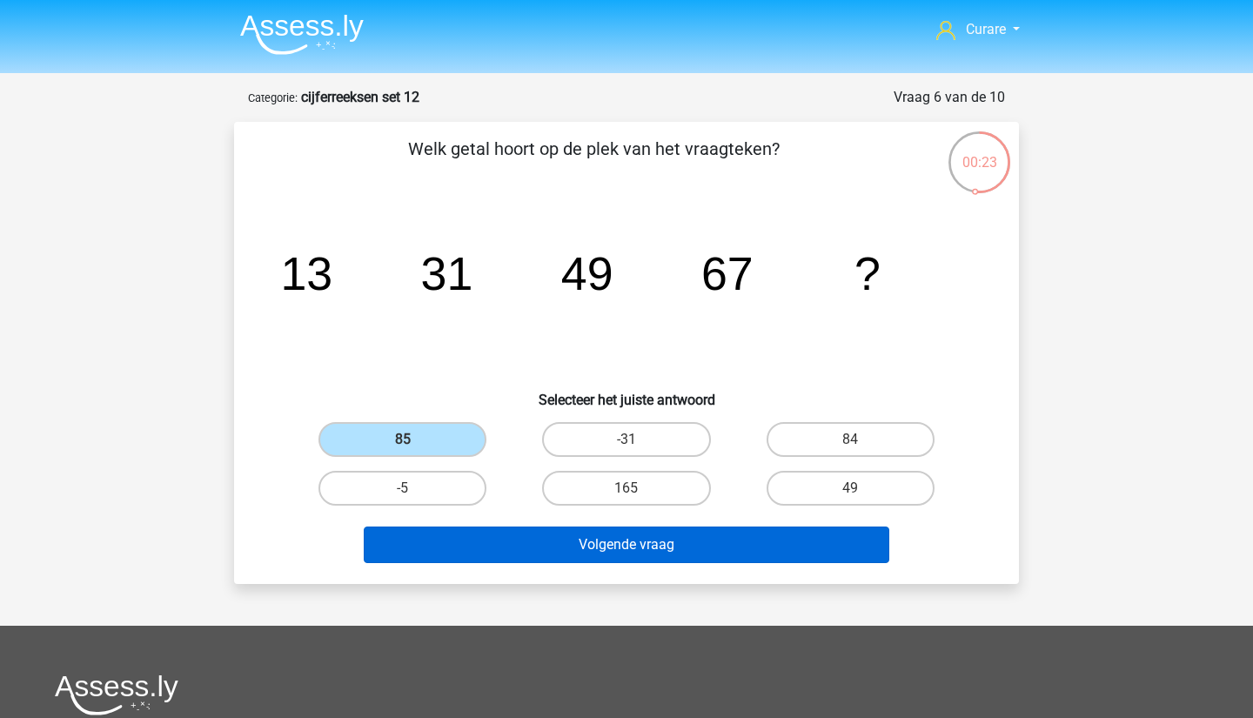
click at [626, 546] on button "Volgende vraag" at bounding box center [627, 544] width 526 height 37
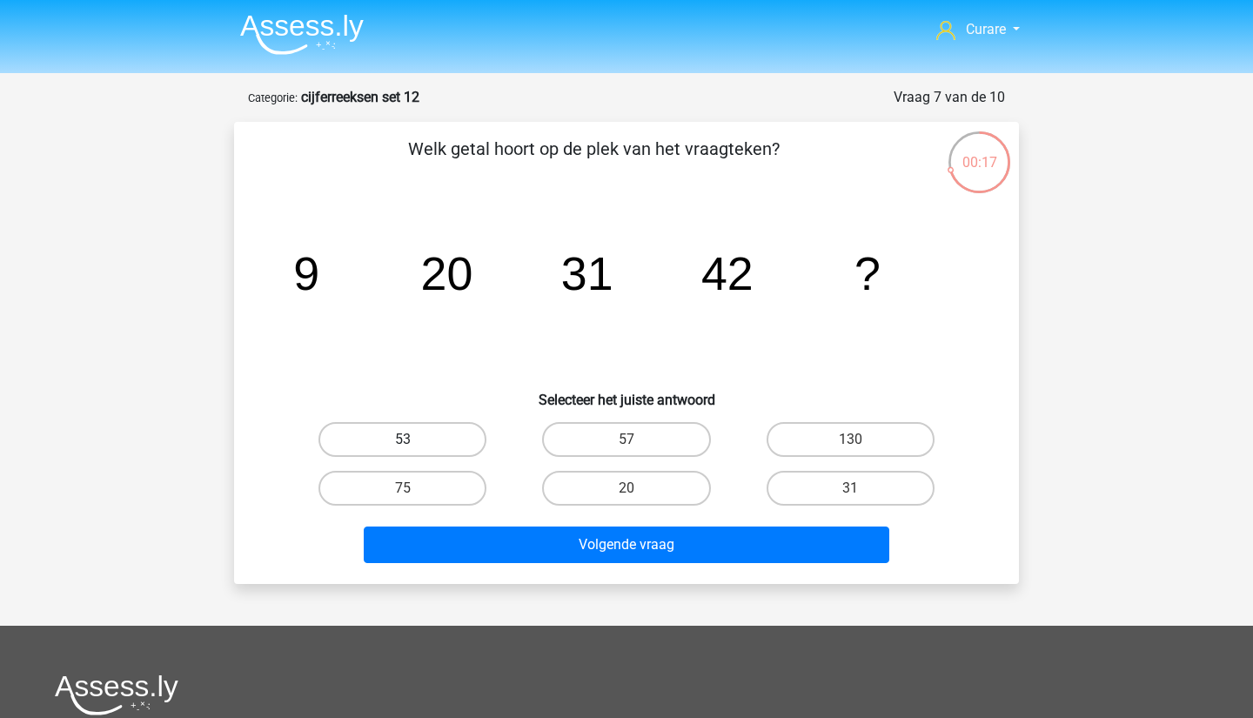
click at [441, 438] on label "53" at bounding box center [402, 439] width 168 height 35
click at [414, 439] on input "53" at bounding box center [408, 444] width 11 height 11
radio input "true"
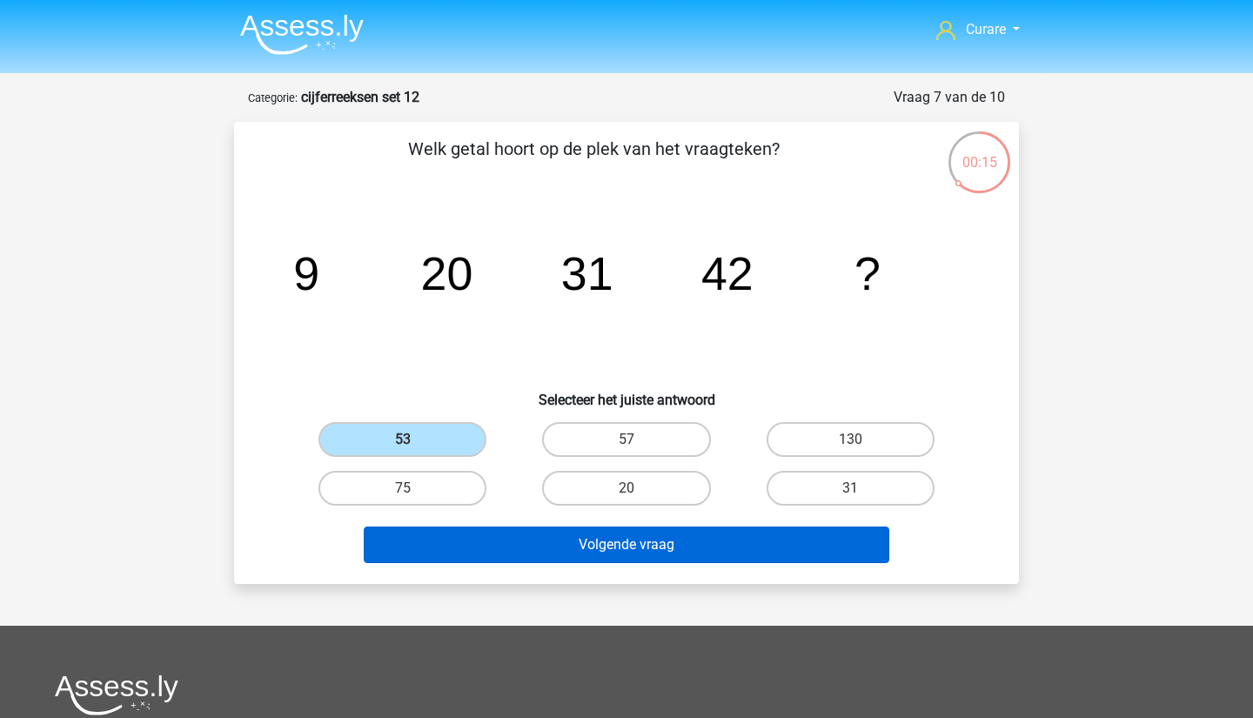
click at [668, 540] on button "Volgende vraag" at bounding box center [627, 544] width 526 height 37
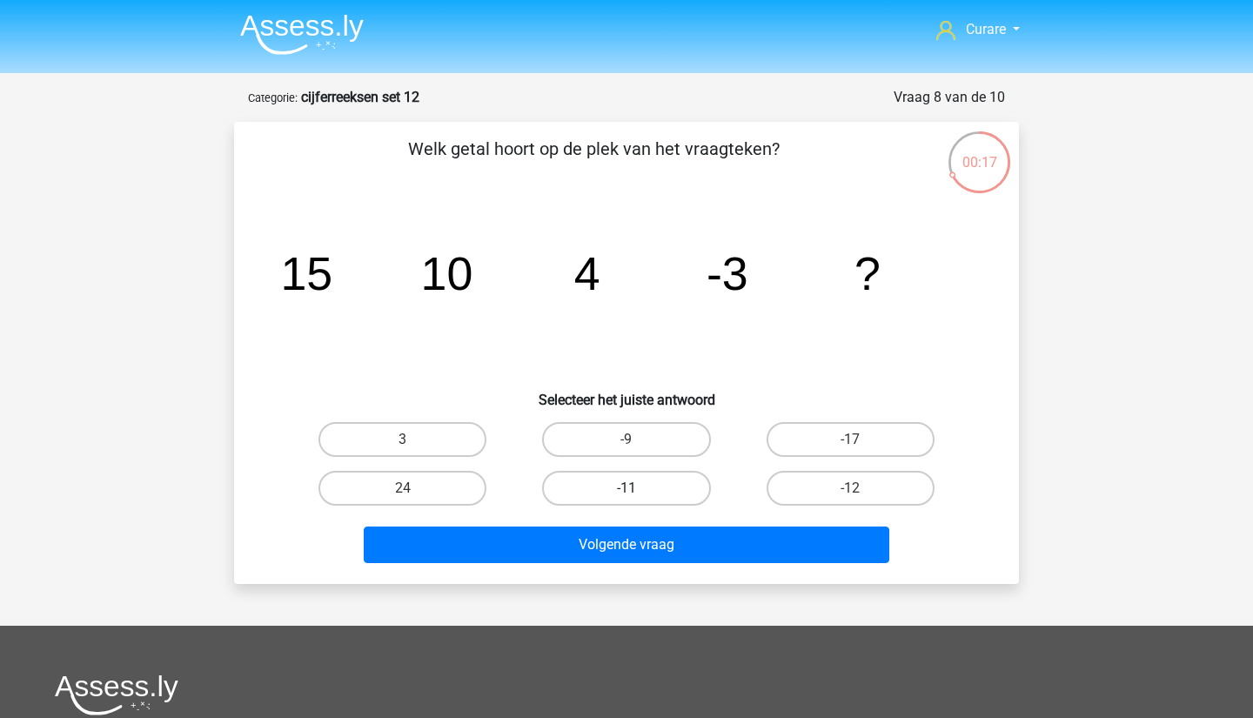
click at [620, 480] on label "-11" at bounding box center [626, 488] width 168 height 35
click at [627, 488] on input "-11" at bounding box center [632, 493] width 11 height 11
radio input "true"
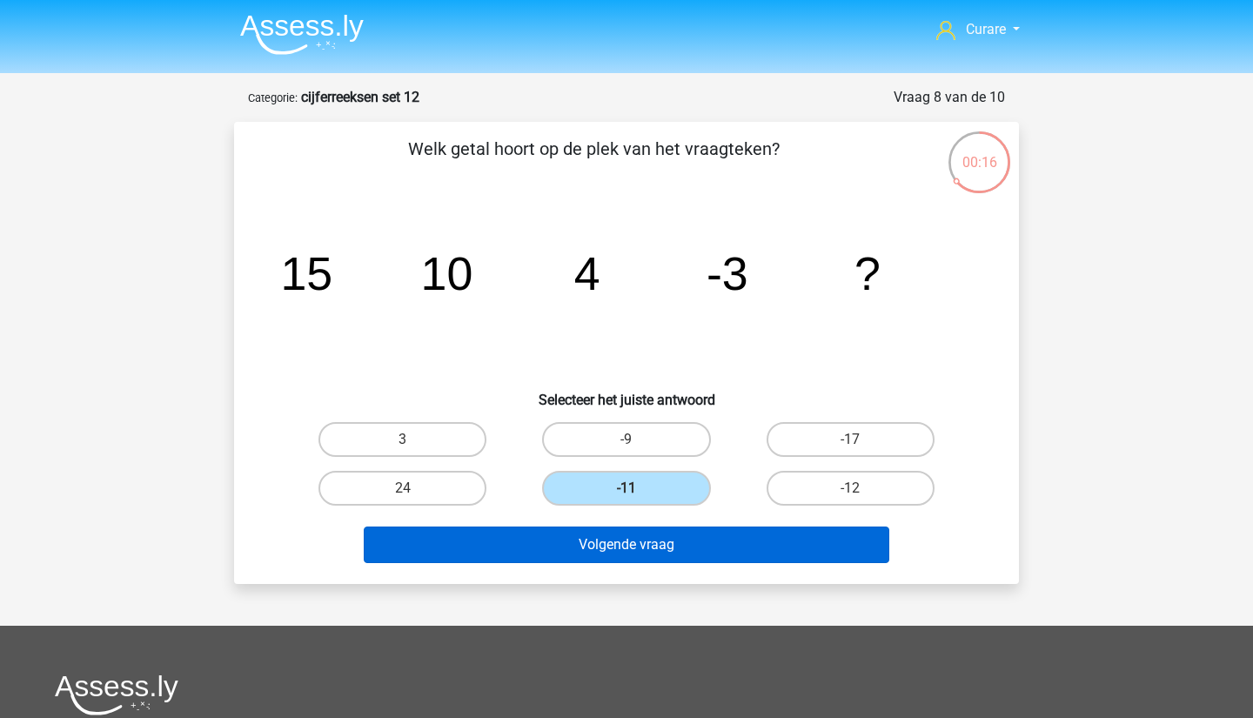
click at [652, 547] on button "Volgende vraag" at bounding box center [627, 544] width 526 height 37
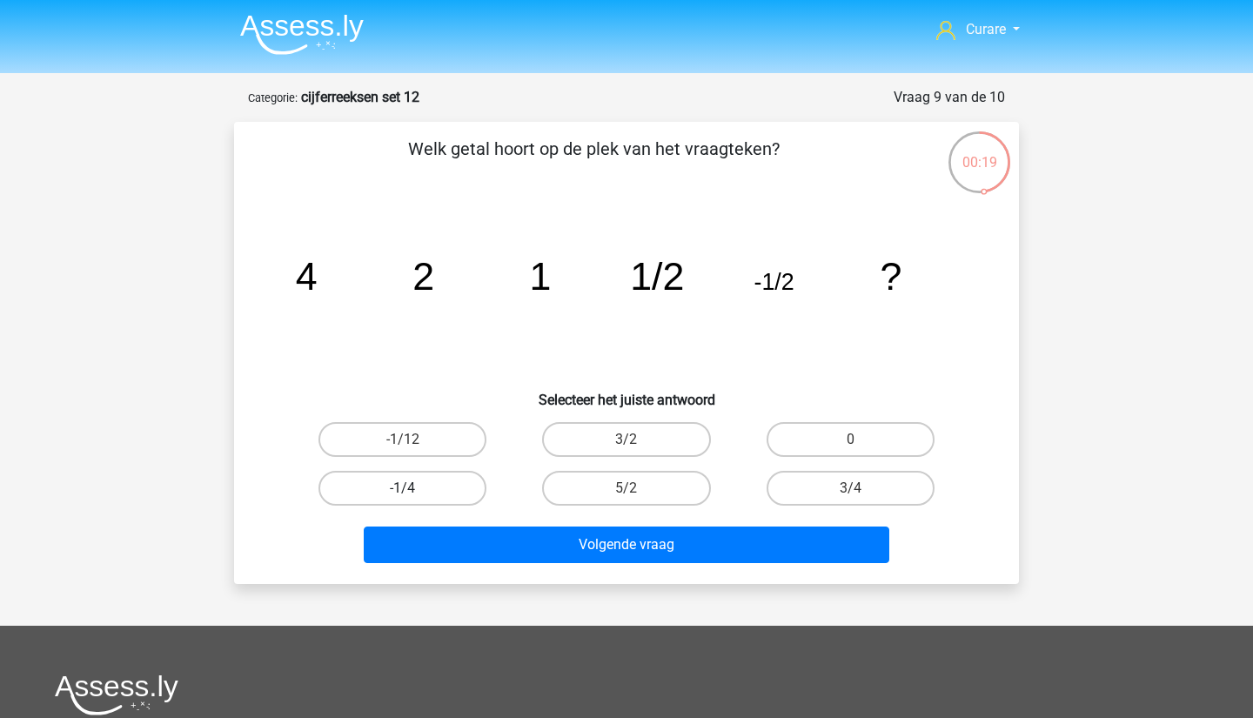
click at [421, 483] on label "-1/4" at bounding box center [402, 488] width 168 height 35
click at [414, 488] on input "-1/4" at bounding box center [408, 493] width 11 height 11
radio input "true"
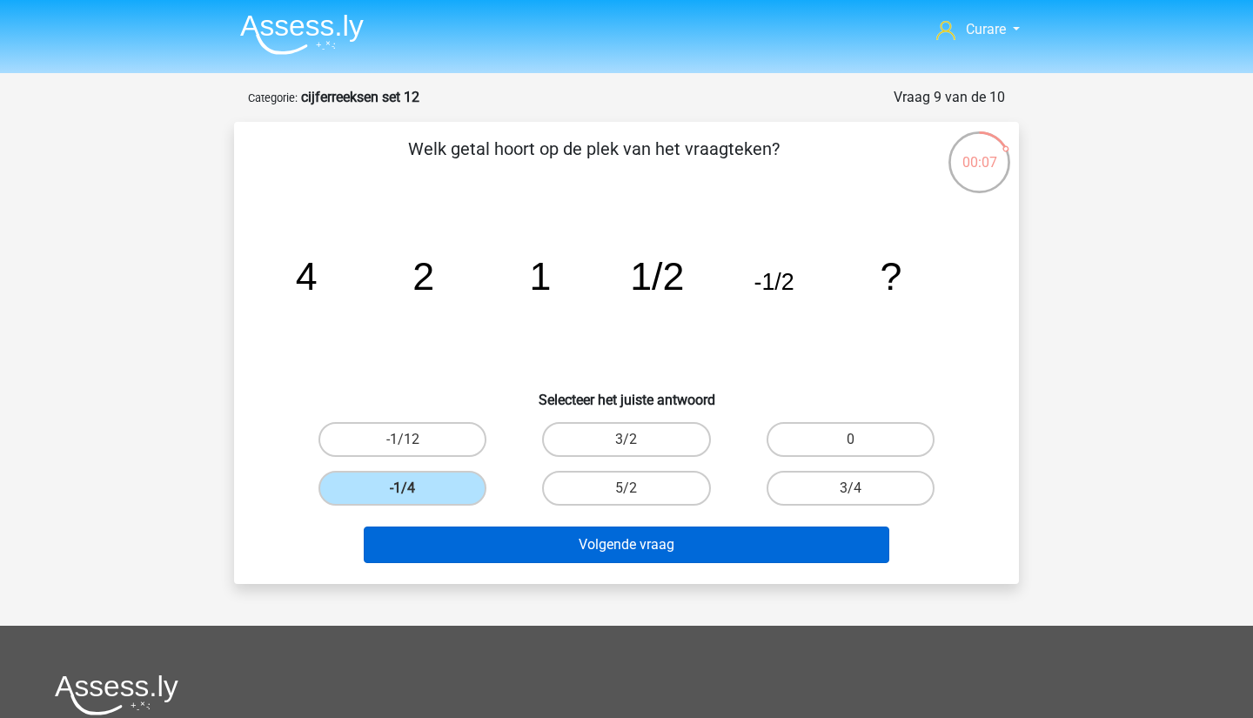
click at [638, 555] on button "Volgende vraag" at bounding box center [627, 544] width 526 height 37
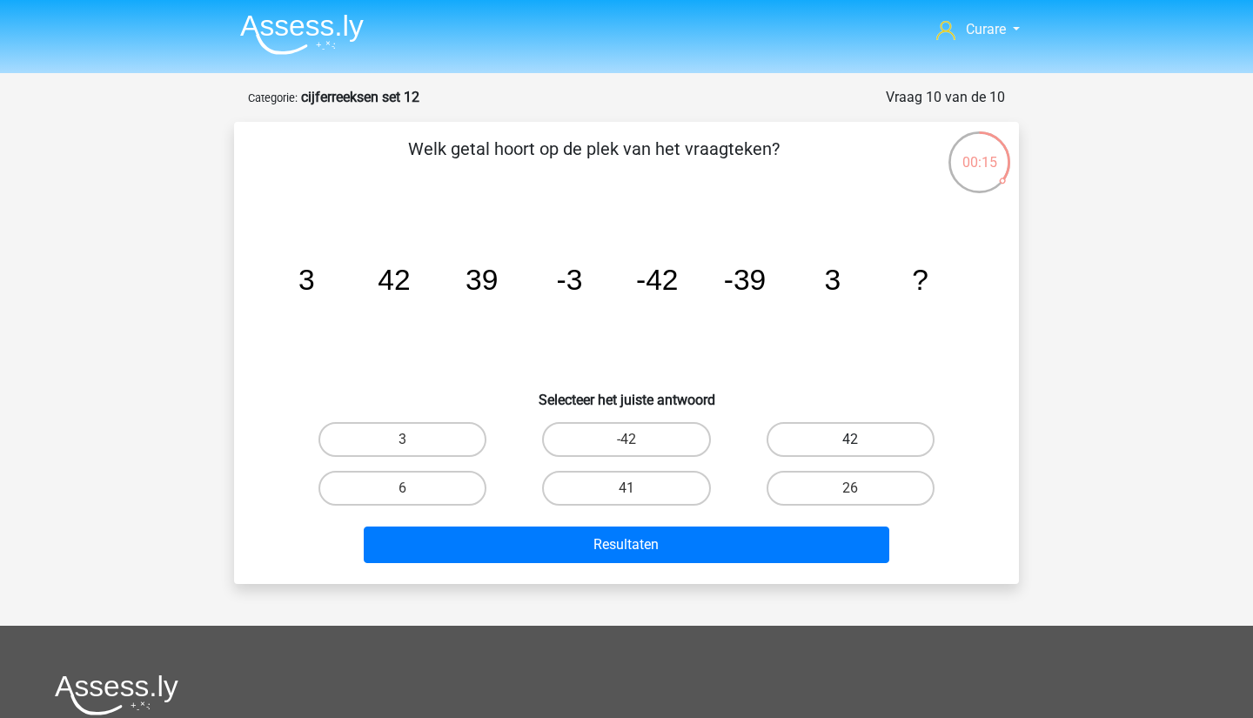
click at [854, 435] on label "42" at bounding box center [851, 439] width 168 height 35
click at [854, 439] on input "42" at bounding box center [855, 444] width 11 height 11
radio input "true"
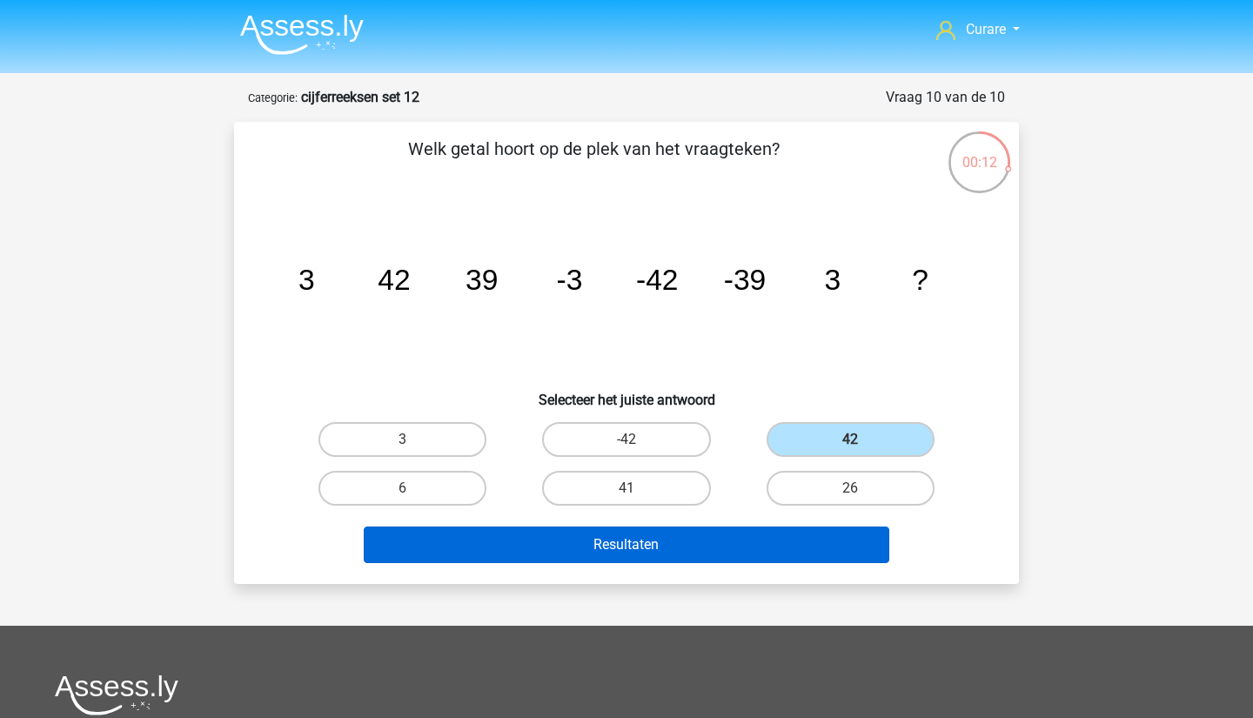
click at [588, 544] on button "Resultaten" at bounding box center [627, 544] width 526 height 37
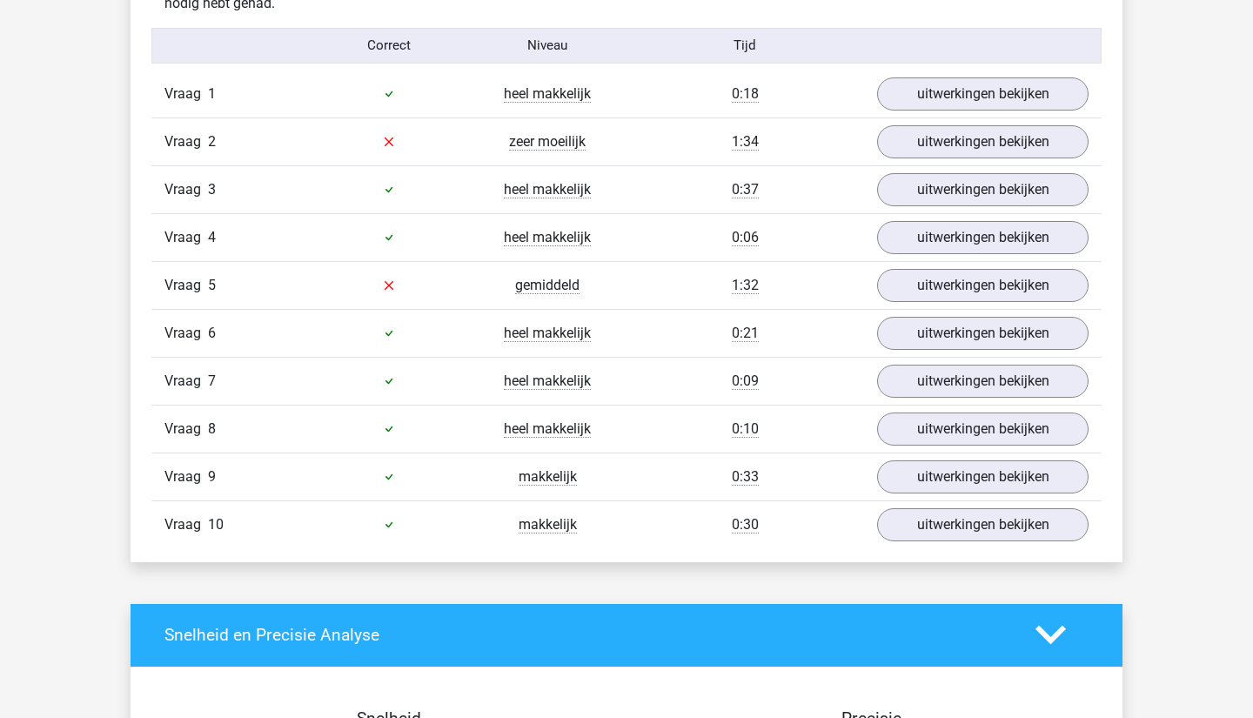
scroll to position [1067, 0]
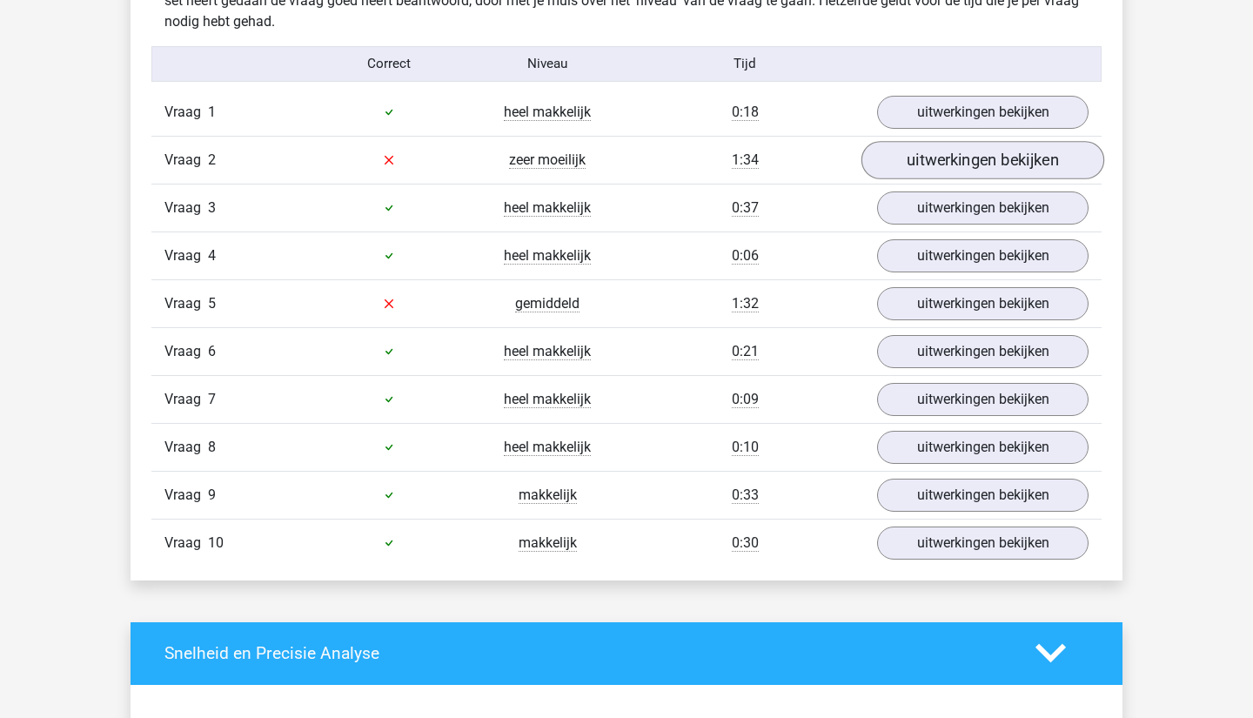
click at [1005, 162] on link "uitwerkingen bekijken" at bounding box center [982, 160] width 243 height 38
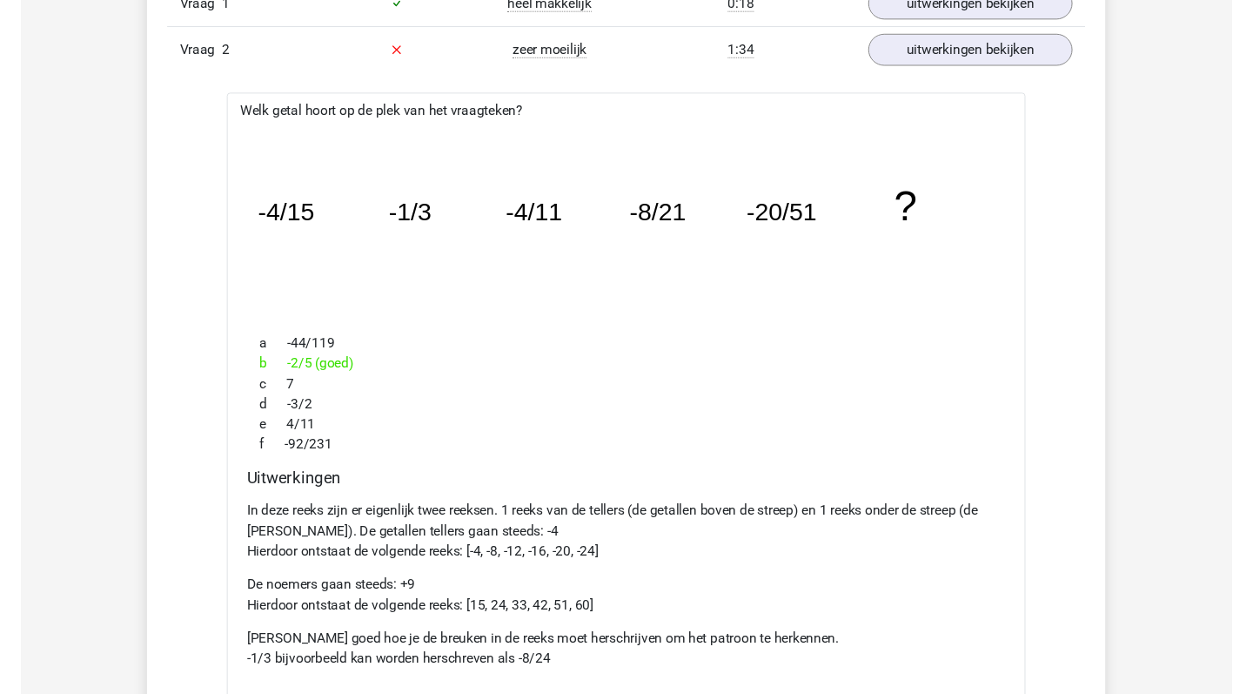
scroll to position [1180, 0]
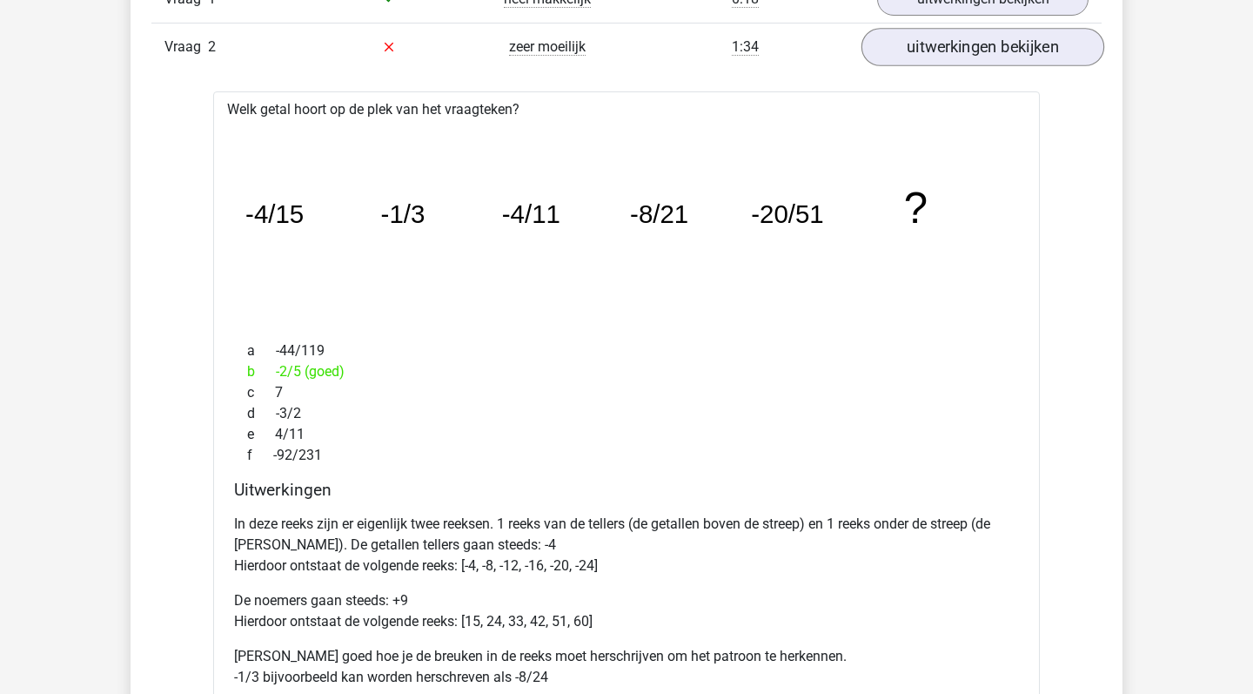
click at [1009, 50] on link "uitwerkingen bekijken" at bounding box center [982, 47] width 243 height 38
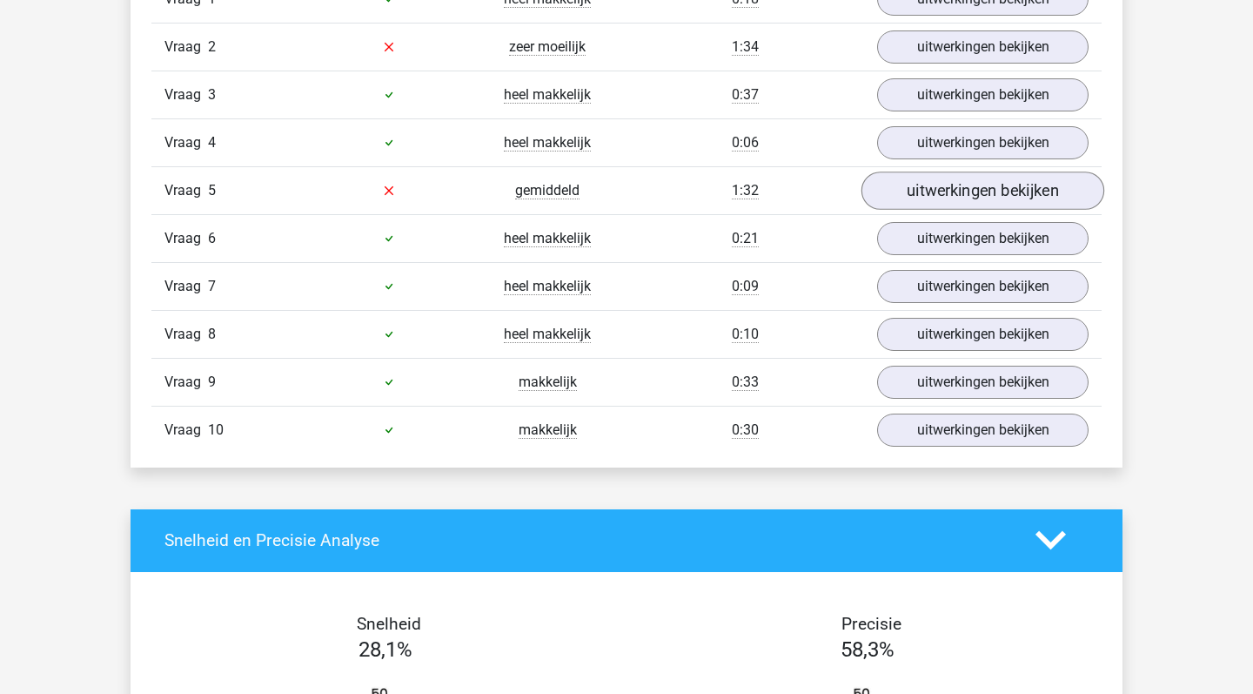
click at [962, 197] on link "uitwerkingen bekijken" at bounding box center [982, 190] width 243 height 38
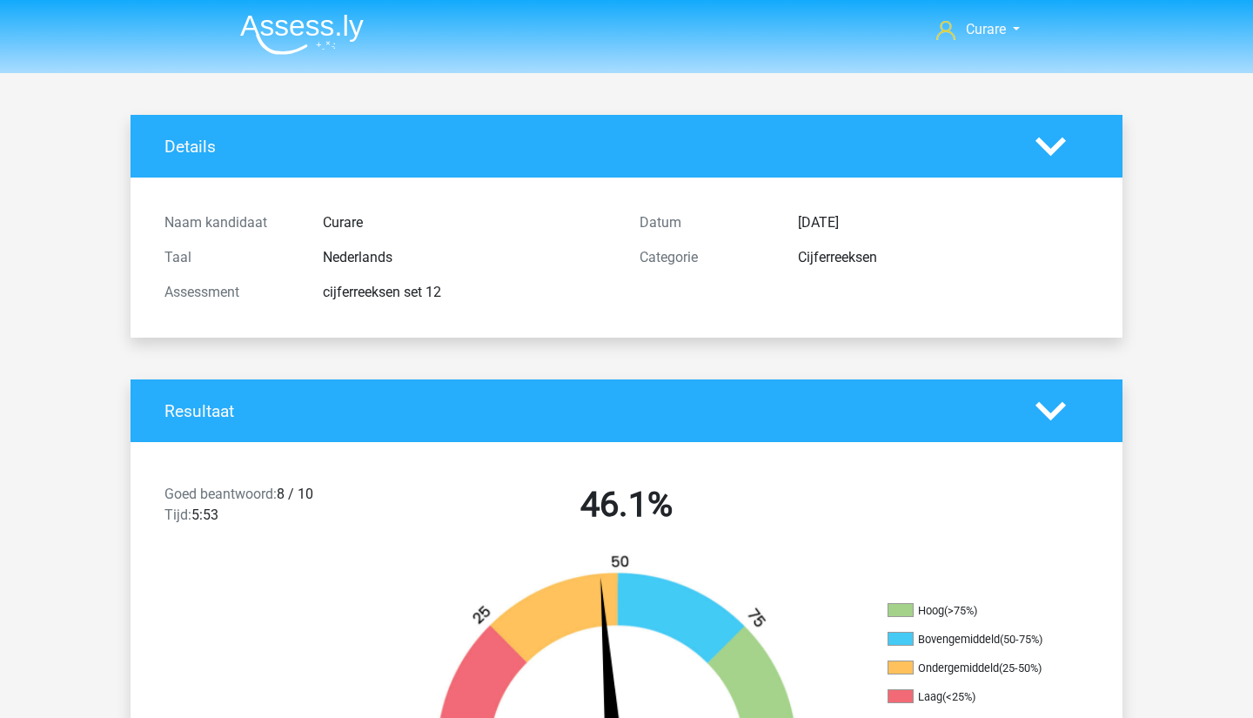
scroll to position [0, 0]
click at [336, 39] on img at bounding box center [302, 34] width 124 height 41
